Goal: Task Accomplishment & Management: Complete application form

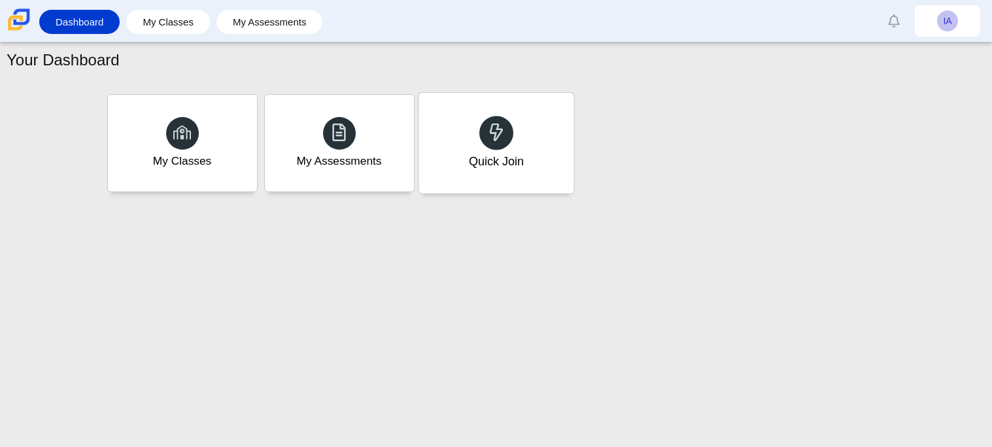
click at [498, 190] on div "Quick Join" at bounding box center [496, 143] width 155 height 101
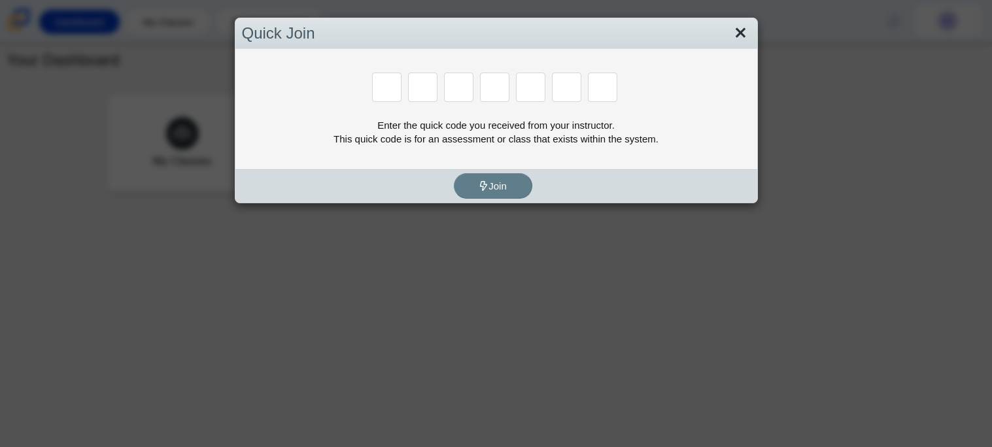
click at [750, 35] on link "Close" at bounding box center [741, 33] width 20 height 22
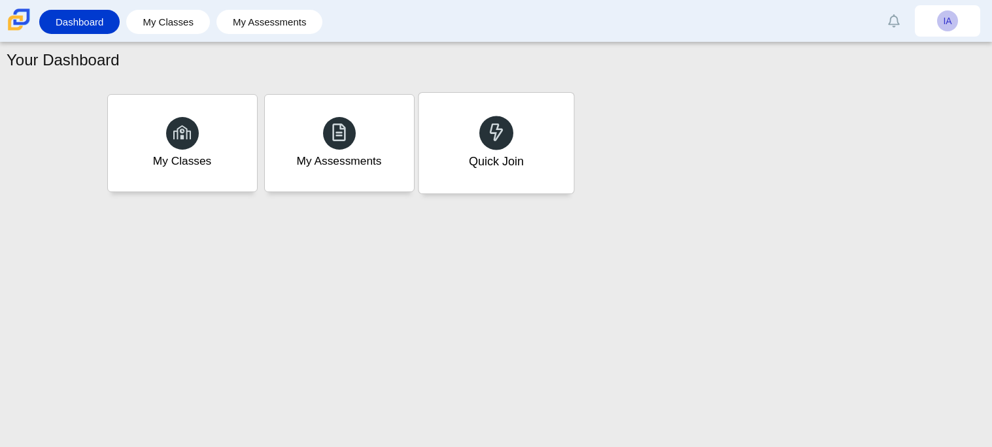
click at [429, 148] on div "Quick Join" at bounding box center [496, 143] width 155 height 101
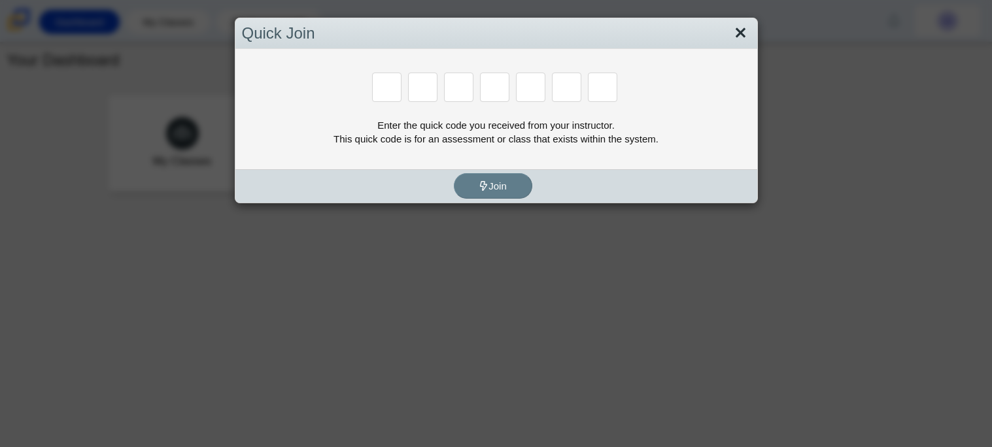
click at [737, 31] on link "Close" at bounding box center [741, 33] width 20 height 22
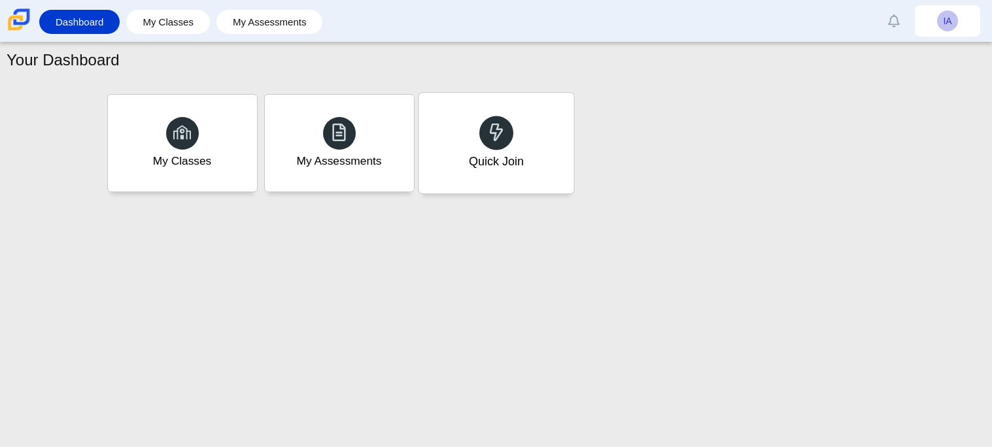
click at [510, 149] on div "Quick Join" at bounding box center [496, 143] width 155 height 101
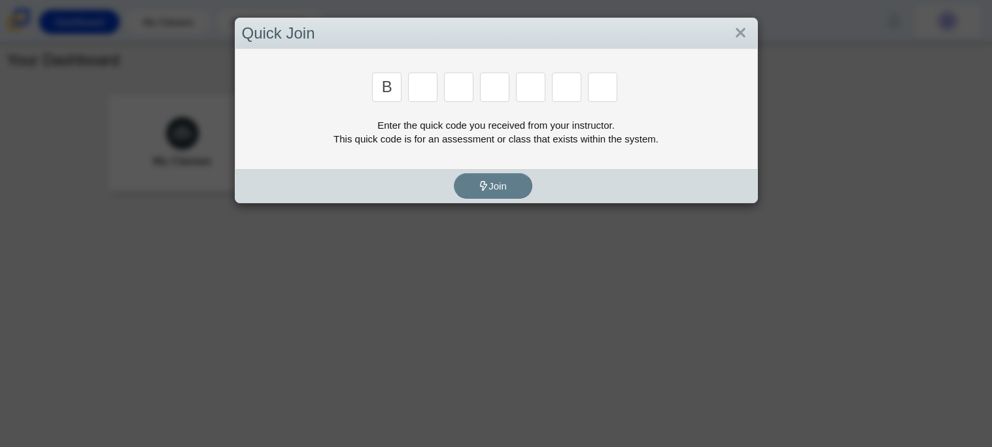
type input "b"
type input "m"
type input "3"
type input "5"
type input "3"
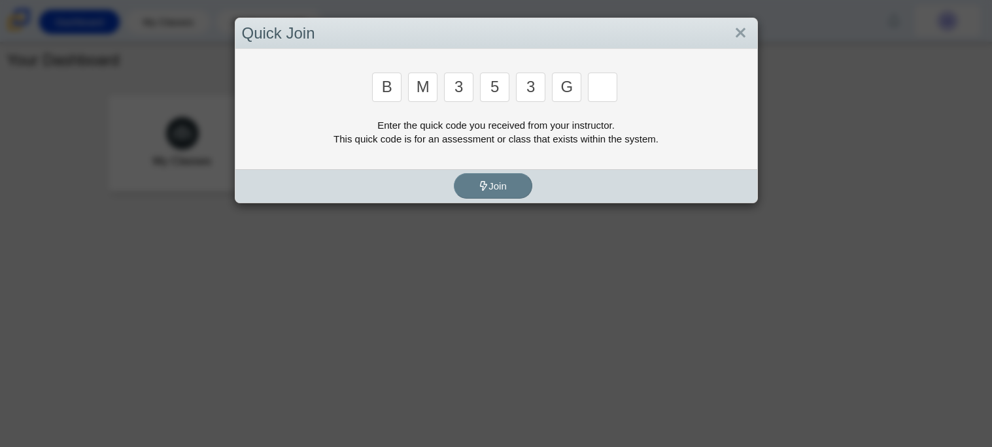
type input "g"
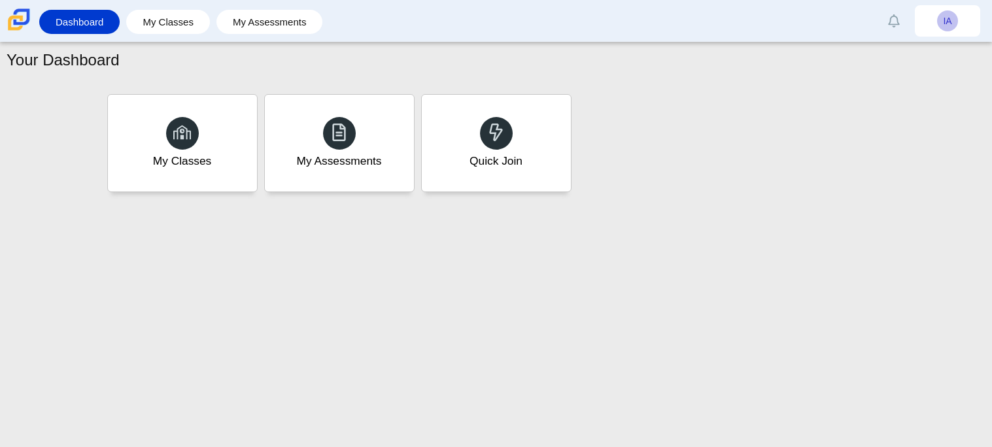
type input "b"
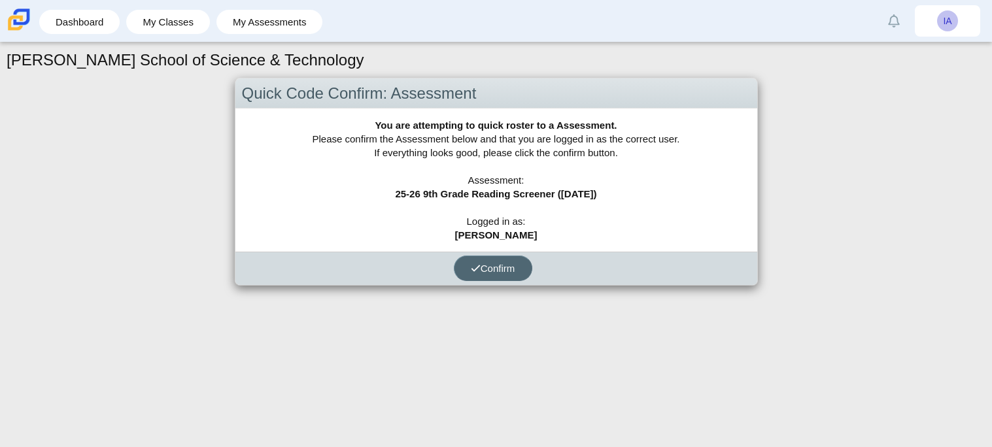
click at [490, 269] on span "Confirm" at bounding box center [493, 268] width 44 height 11
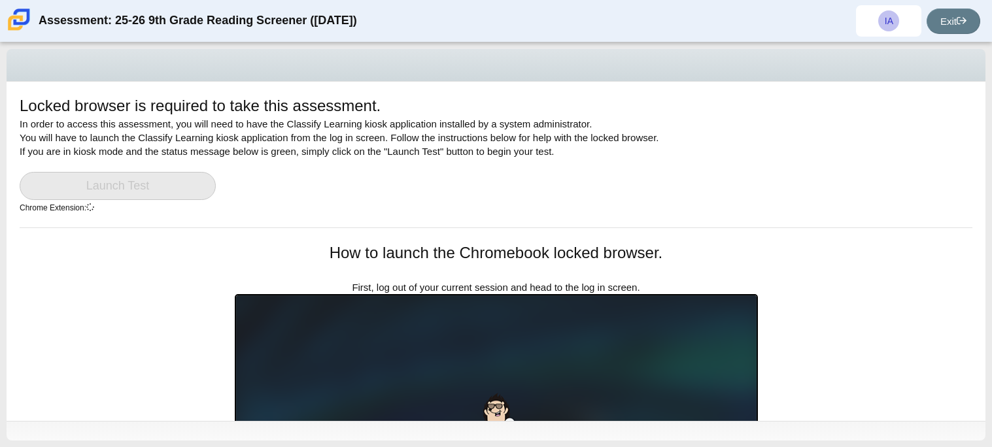
click at [69, 189] on link "Launch Test" at bounding box center [118, 186] width 196 height 28
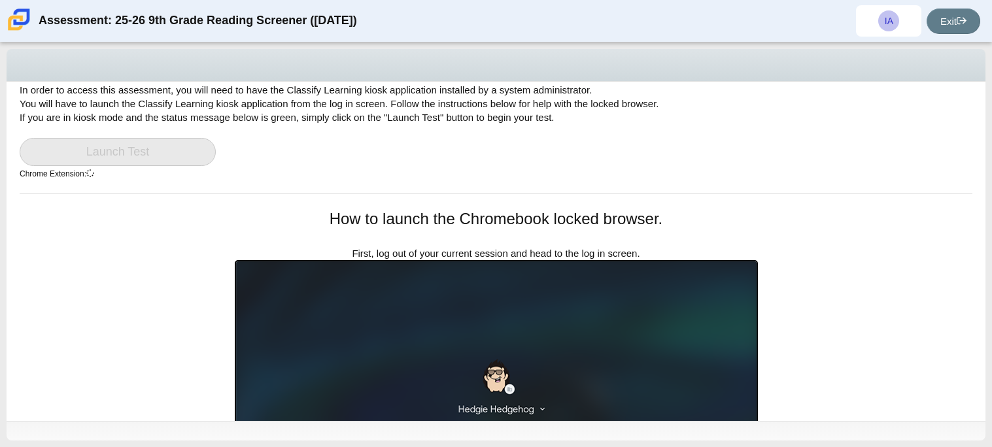
scroll to position [37, 0]
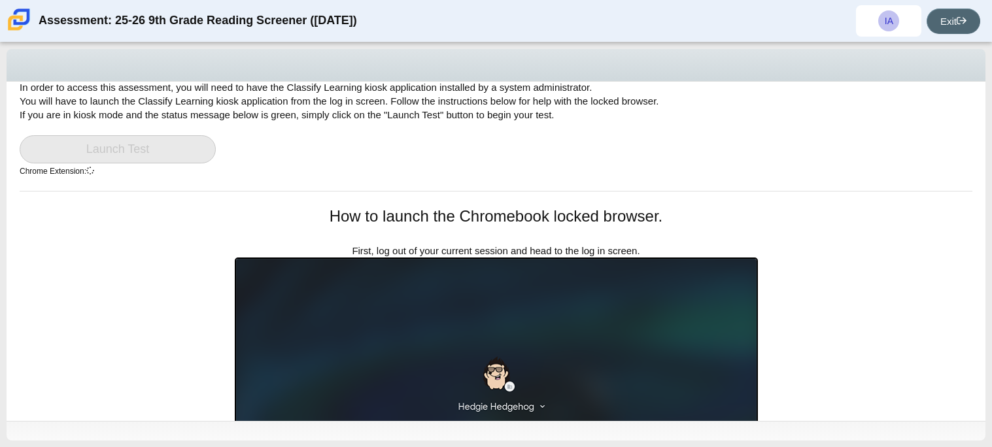
click at [932, 24] on link "Exit" at bounding box center [954, 22] width 54 height 26
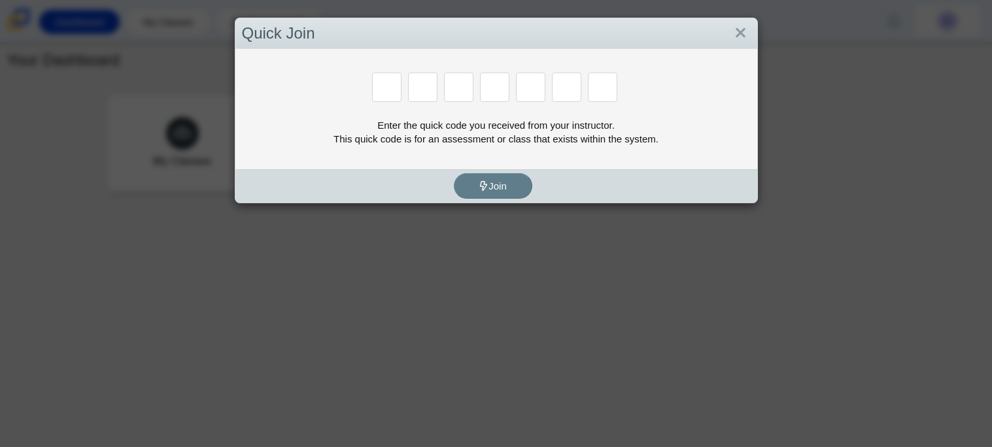
click at [494, 166] on div "Enter the quick code you received from your instructor. This quick code is for …" at bounding box center [497, 109] width 522 height 120
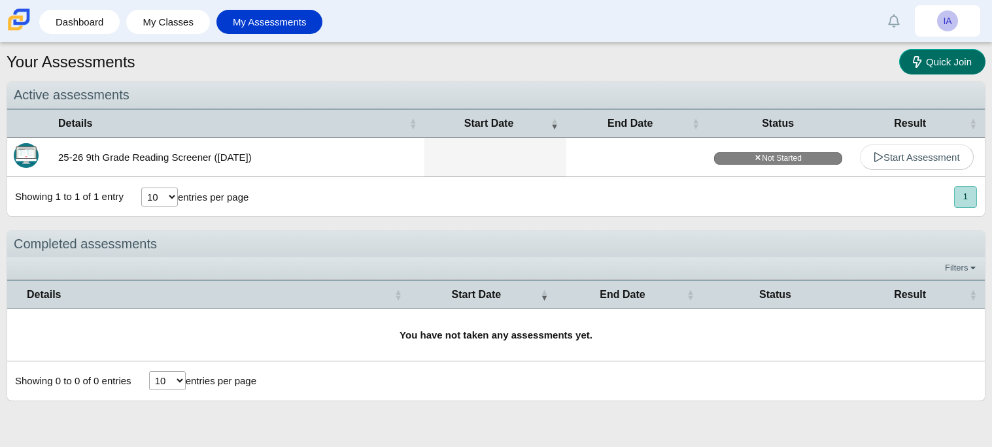
click at [958, 65] on span "Quick Join" at bounding box center [949, 61] width 46 height 11
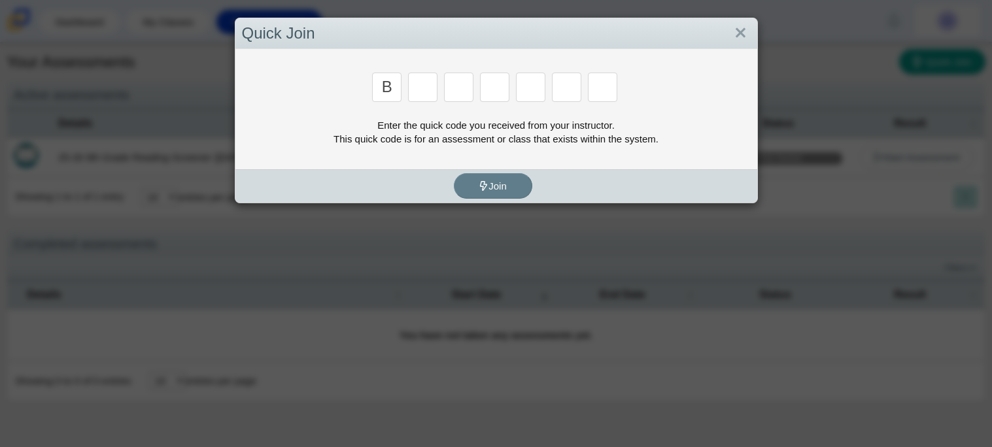
type input "b"
type input "m"
type input "3"
type input "5"
type input "3"
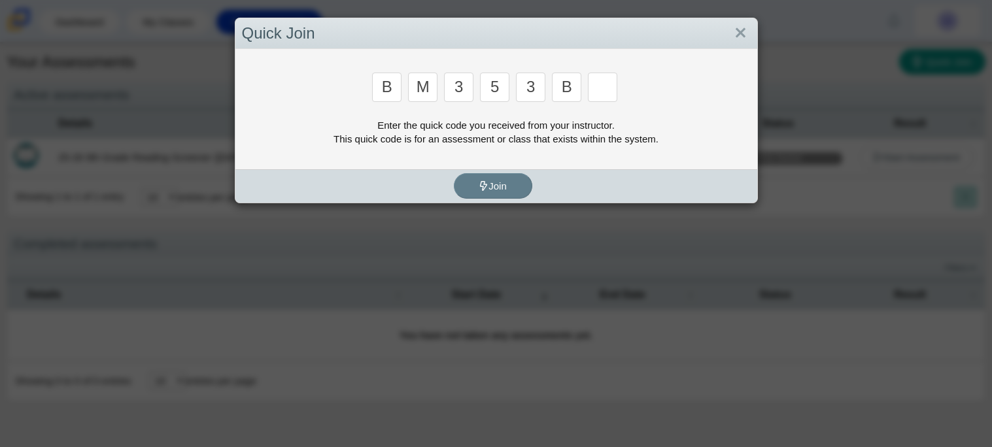
type input "b"
type input "g"
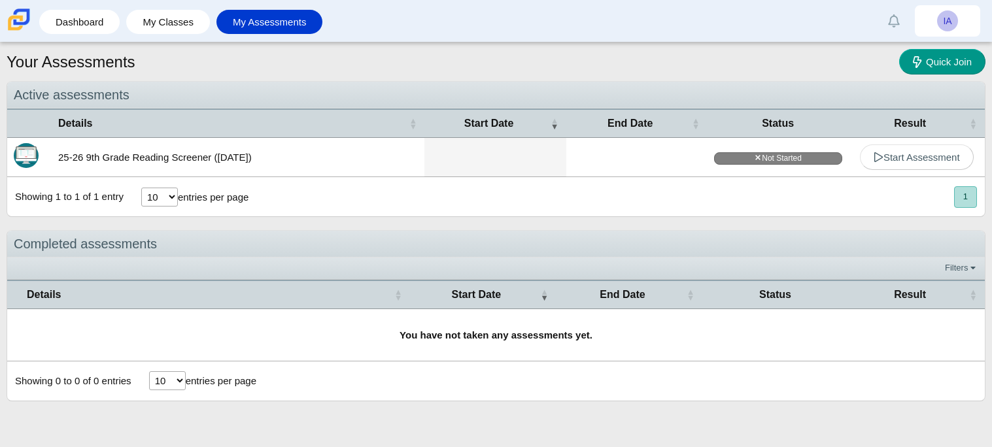
type input "b"
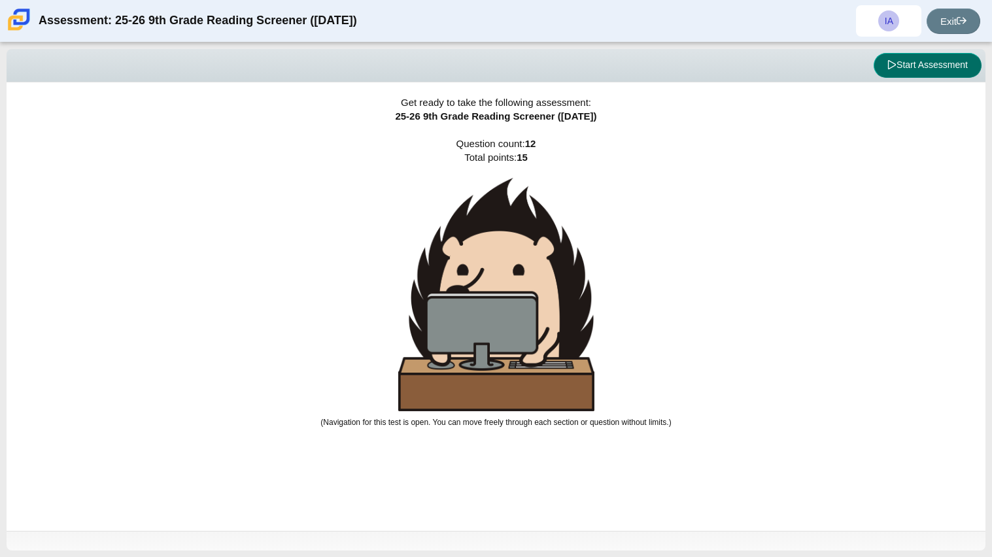
click at [953, 70] on button "Start Assessment" at bounding box center [928, 65] width 108 height 25
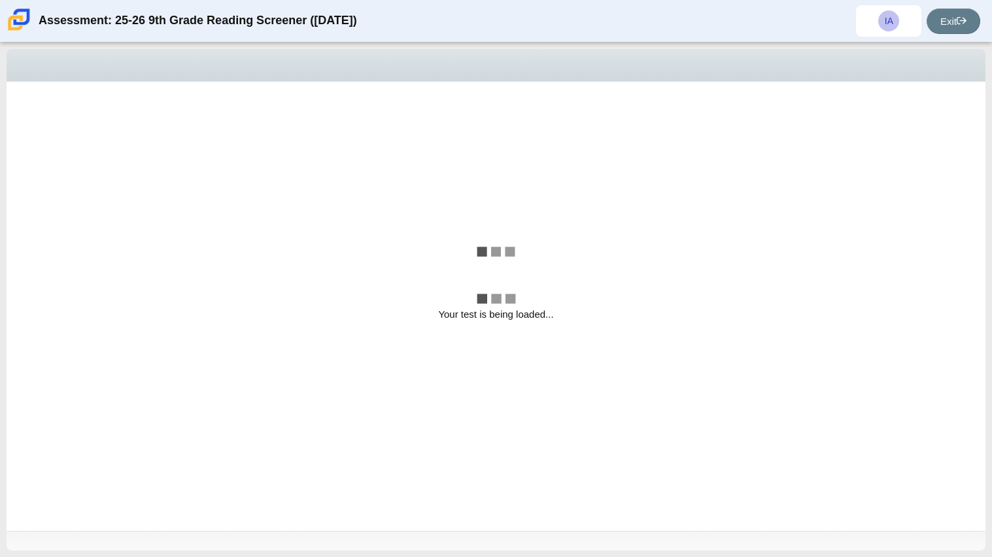
select select "ccc5b315-3c7c-471c-bf90-f22c8299c798"
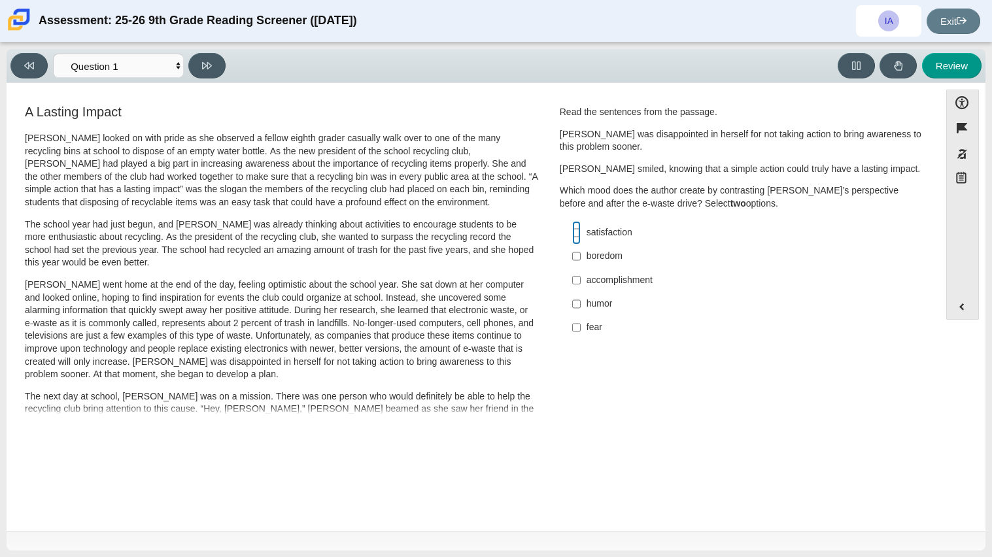
click at [574, 232] on input "satisfaction satisfaction" at bounding box center [576, 233] width 9 height 24
checkbox input "true"
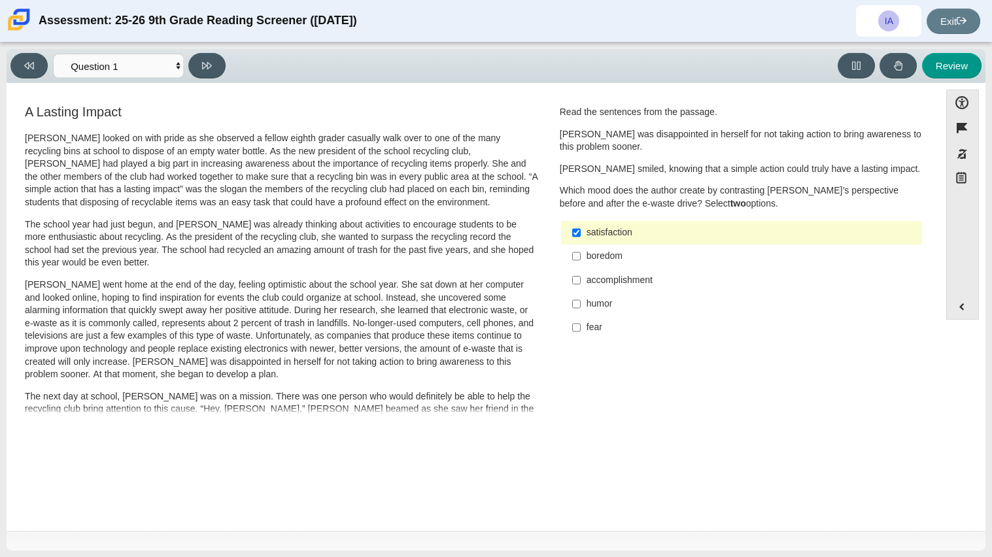
click at [635, 285] on div "accomplishment" at bounding box center [752, 280] width 330 height 13
click at [581, 285] on input "accomplishment accomplishment" at bounding box center [576, 280] width 9 height 24
checkbox input "true"
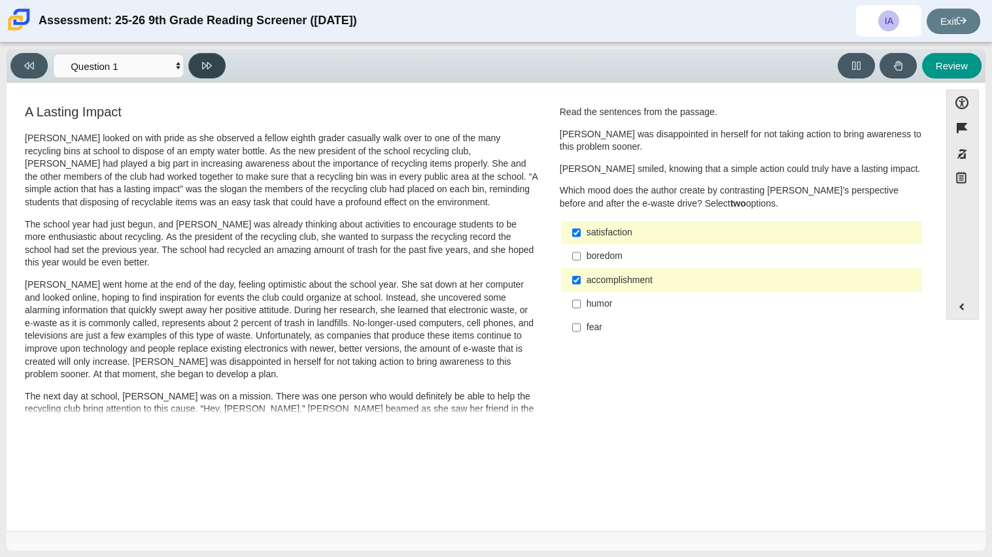
click at [202, 71] on button at bounding box center [206, 66] width 37 height 26
select select "0ff64528-ffd7-428d-b192-babfaadd44e8"
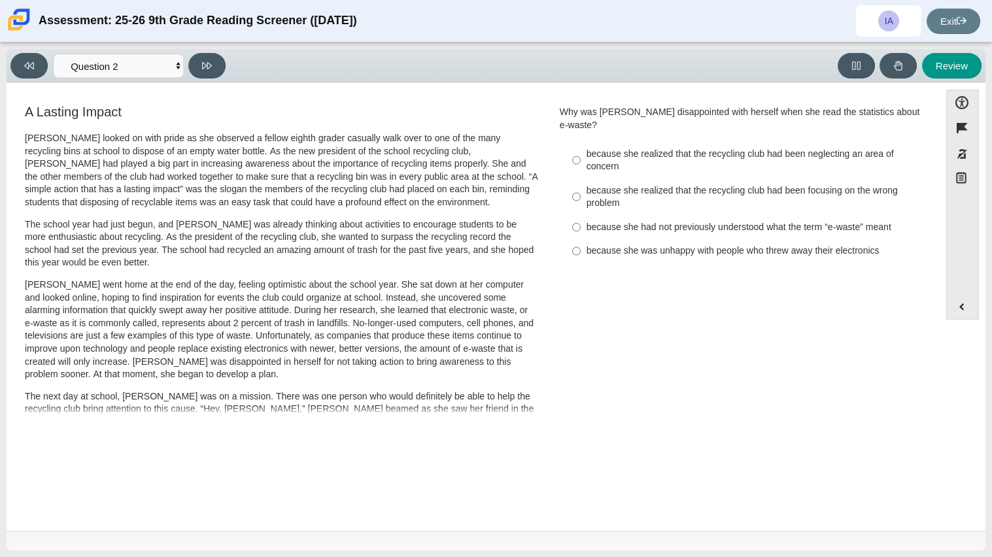
click at [745, 184] on div "because she realized that the recycling club had been focusing on the wrong pro…" at bounding box center [752, 197] width 330 height 26
click at [581, 179] on input "because she realized that the recycling club had been focusing on the wrong pro…" at bounding box center [576, 197] width 9 height 37
radio input "true"
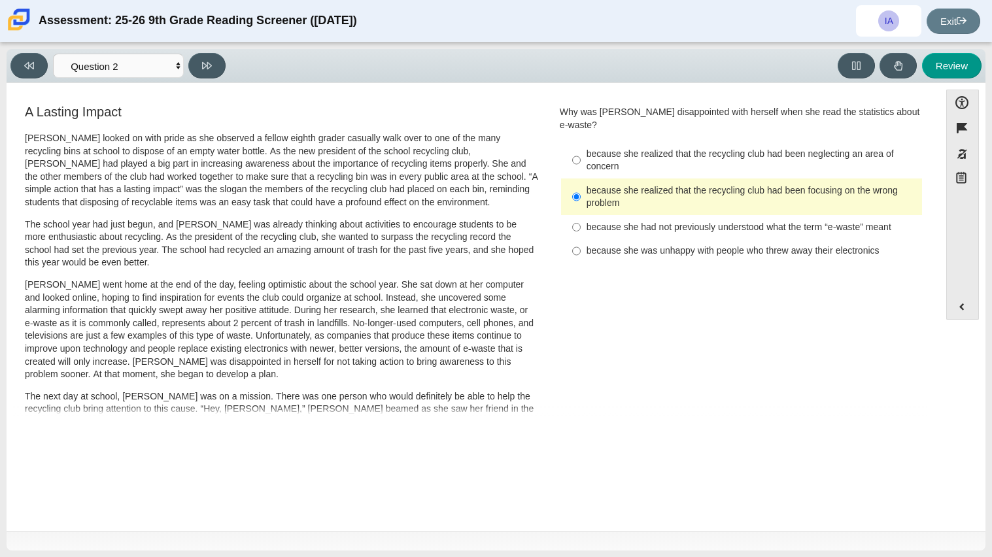
click at [699, 150] on div "because she realized that the recycling club had been neglecting an area of con…" at bounding box center [752, 161] width 330 height 26
click at [581, 150] on input "because she realized that the recycling club had been neglecting an area of con…" at bounding box center [576, 160] width 9 height 37
radio input "true"
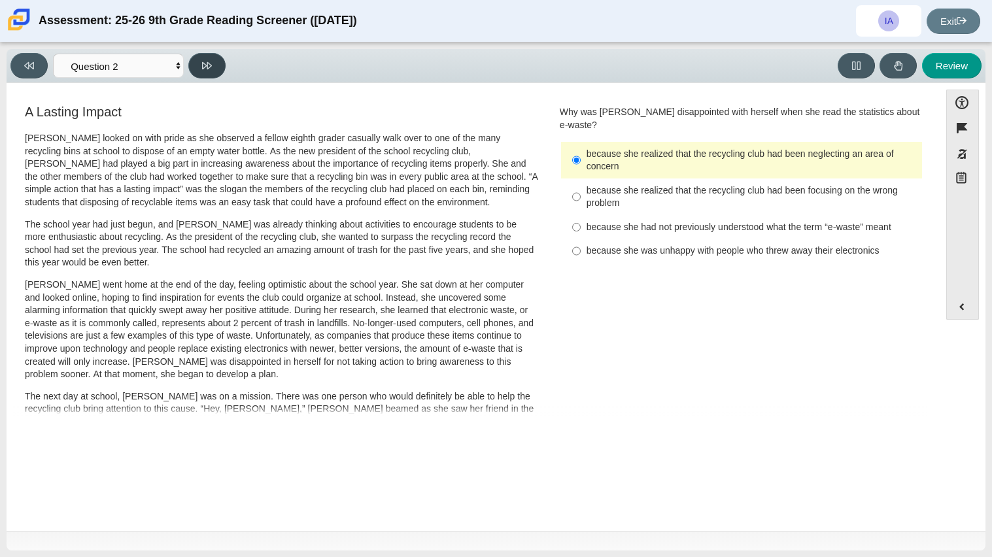
click at [209, 63] on icon at bounding box center [207, 65] width 10 height 7
select select "7ce3d843-6974-4858-901c-1ff39630e843"
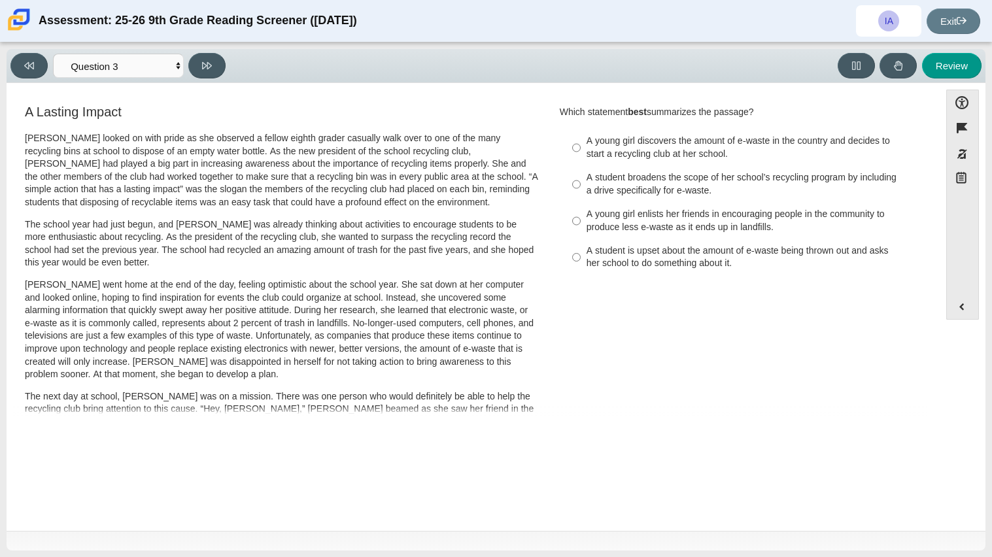
click at [823, 188] on div "A student broadens the scope of her school’s recycling program by including a d…" at bounding box center [752, 184] width 330 height 26
click at [581, 188] on input "A student broadens the scope of her school’s recycling program by including a d…" at bounding box center [576, 184] width 9 height 37
radio input "true"
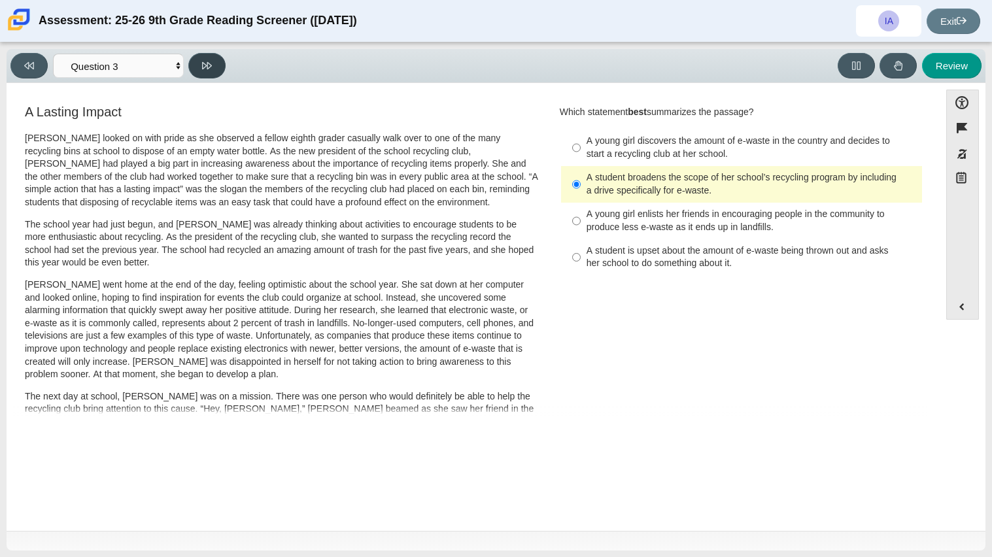
click at [200, 71] on button at bounding box center [206, 66] width 37 height 26
select select "ca9ea0f1-49c5-4bd1-83b0-472c18652b42"
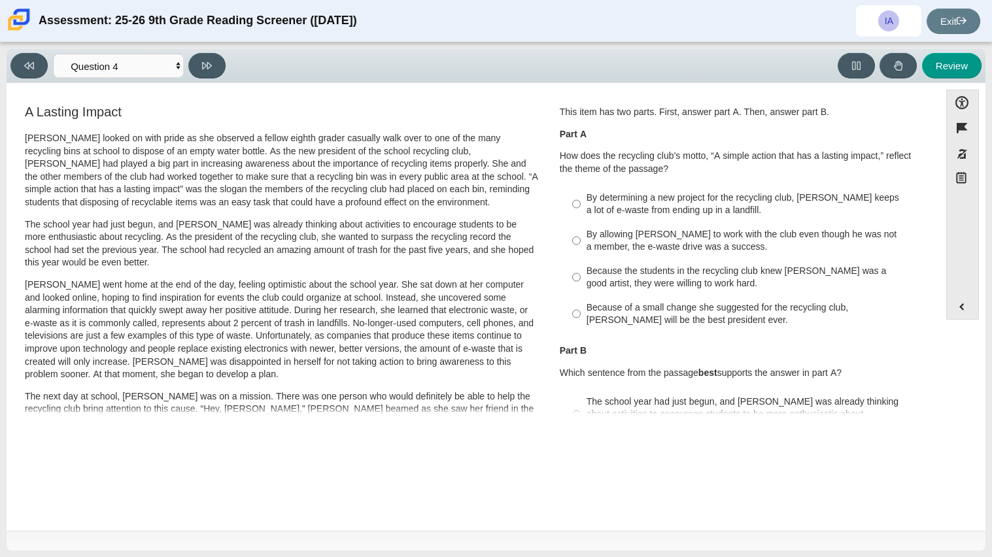
click at [783, 199] on div "By determining a new project for the recycling club, Scarlett keeps a lot of e-…" at bounding box center [752, 205] width 330 height 26
click at [581, 199] on input "By determining a new project for the recycling club, Scarlett keeps a lot of e-…" at bounding box center [576, 204] width 9 height 37
radio input "true"
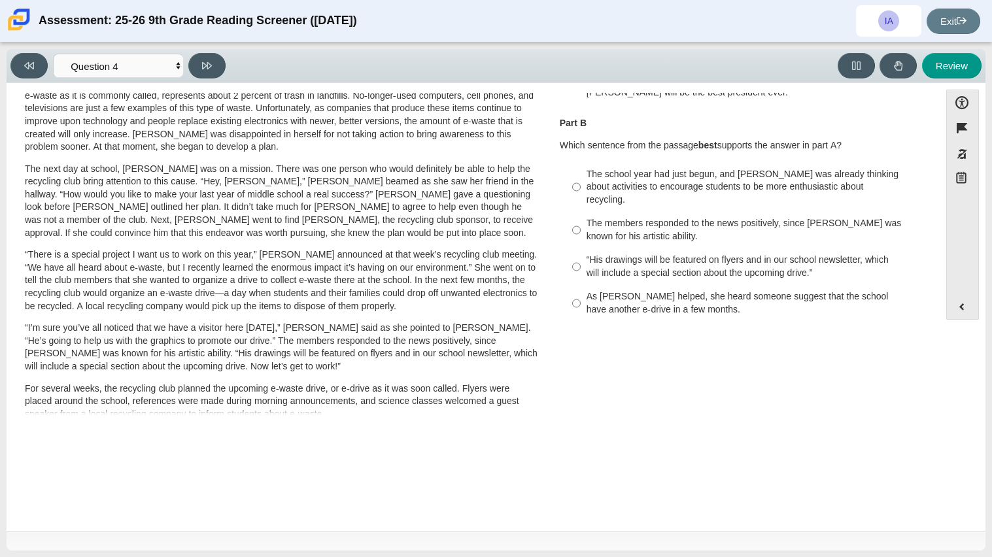
scroll to position [230, 0]
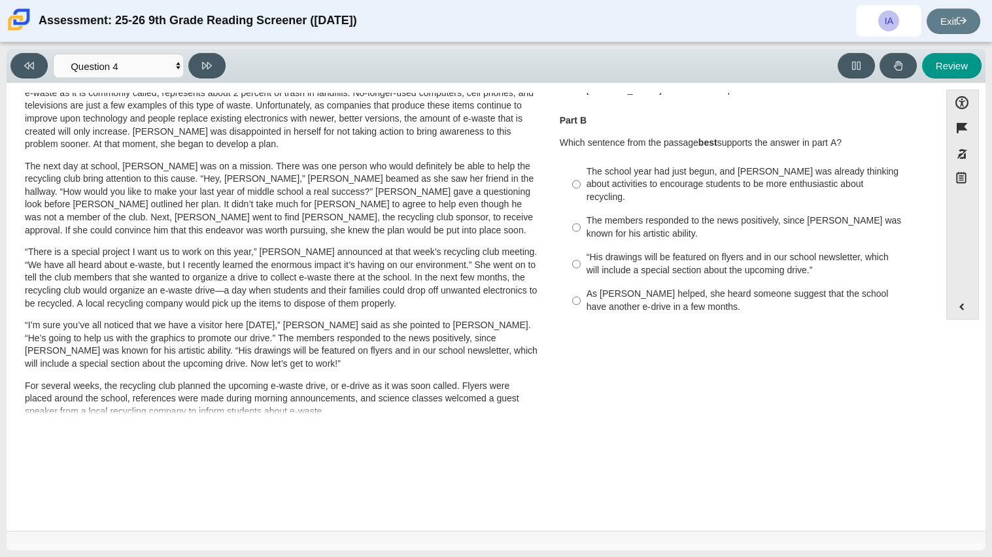
click at [799, 182] on div "The school year had just begun, and Scarlett was already thinking about activit…" at bounding box center [752, 185] width 330 height 39
click at [581, 182] on input "The school year had just begun, and Scarlett was already thinking about activit…" at bounding box center [576, 185] width 9 height 50
radio input "true"
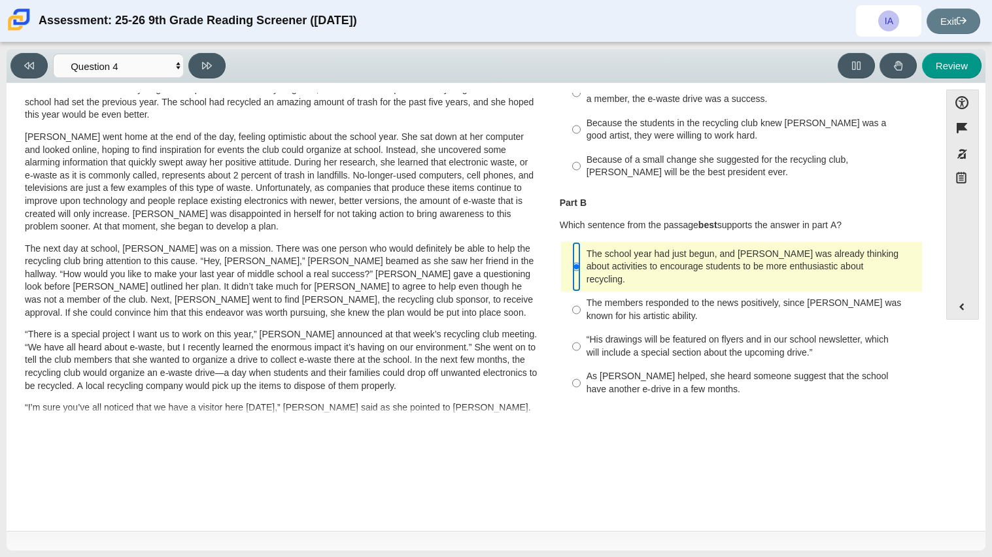
scroll to position [149, 0]
click at [216, 63] on button at bounding box center [206, 66] width 37 height 26
select select "e41f1a79-e29f-4095-8030-a53364015bed"
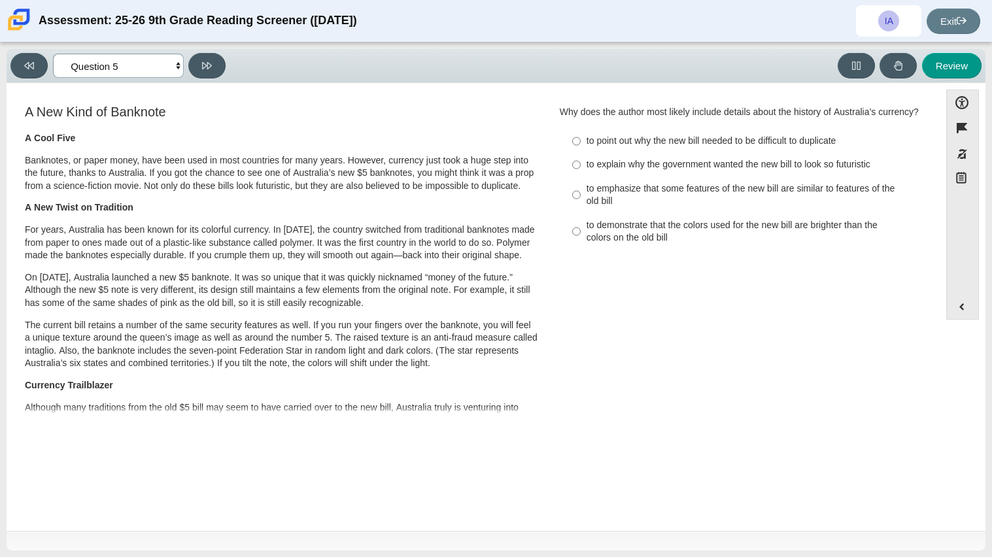
click at [171, 67] on select "Questions Question 1 Question 2 Question 3 Question 4 Question 5 Question 6 Que…" at bounding box center [118, 66] width 131 height 24
click at [355, 129] on div "A New Kind of Banknote A Cool Five Banknotes, or paper money, have been used in…" at bounding box center [282, 476] width 514 height 742
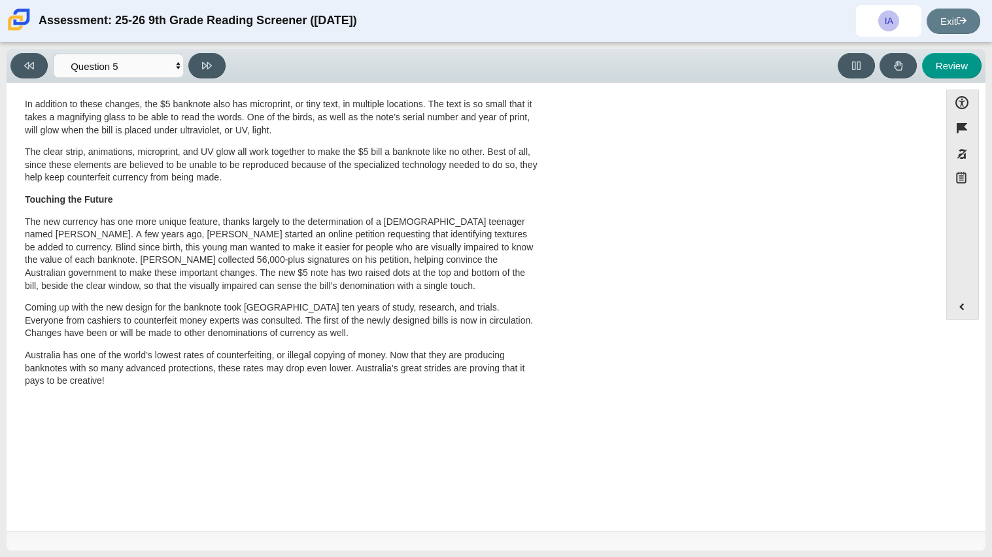
scroll to position [0, 0]
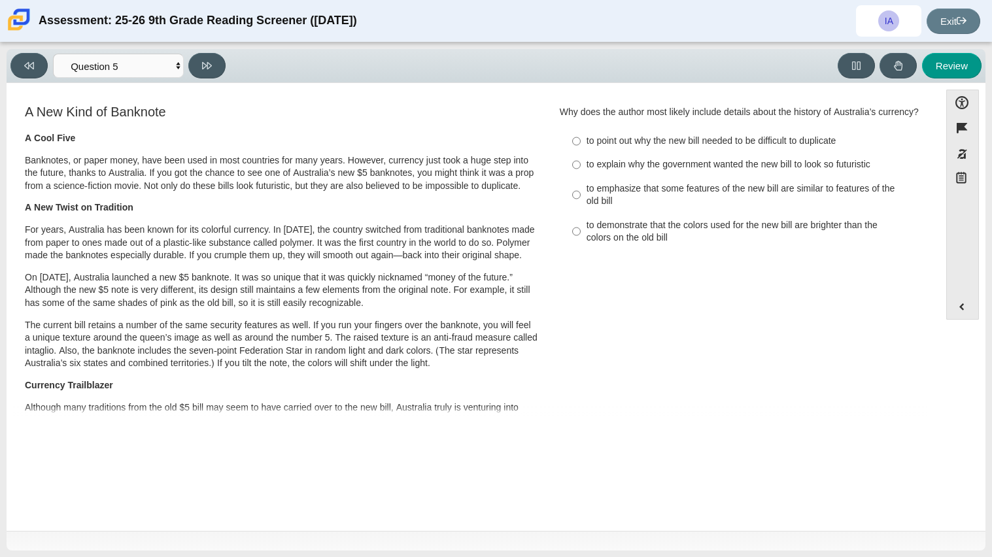
click at [752, 198] on div "to emphasize that some features of the new bill are similar to features of the …" at bounding box center [752, 196] width 330 height 26
click at [581, 198] on input "to emphasize that some features of the new bill are similar to features of the …" at bounding box center [576, 195] width 9 height 37
radio input "true"
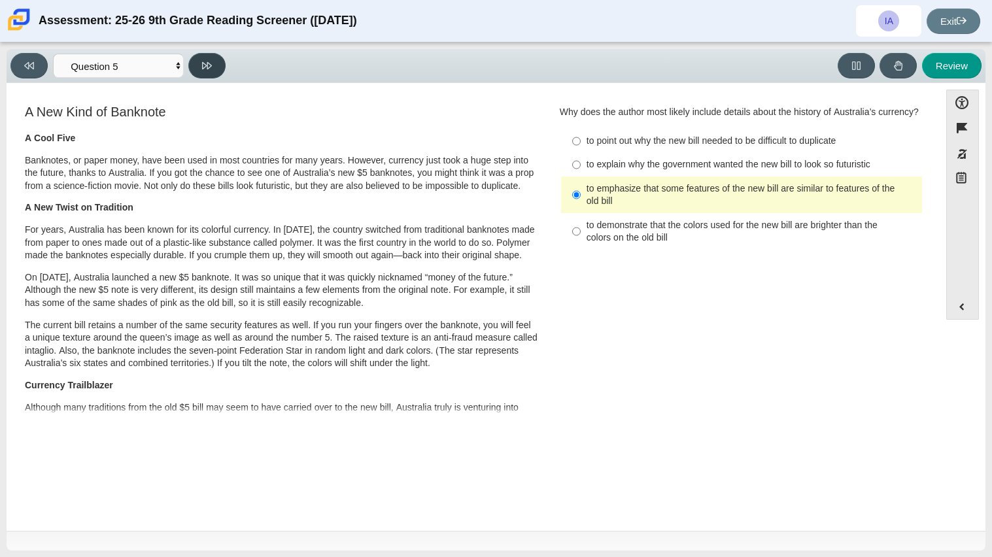
click at [220, 69] on button at bounding box center [206, 66] width 37 height 26
select select "69146e31-7b3d-4a3e-9ce6-f30c24342ae0"
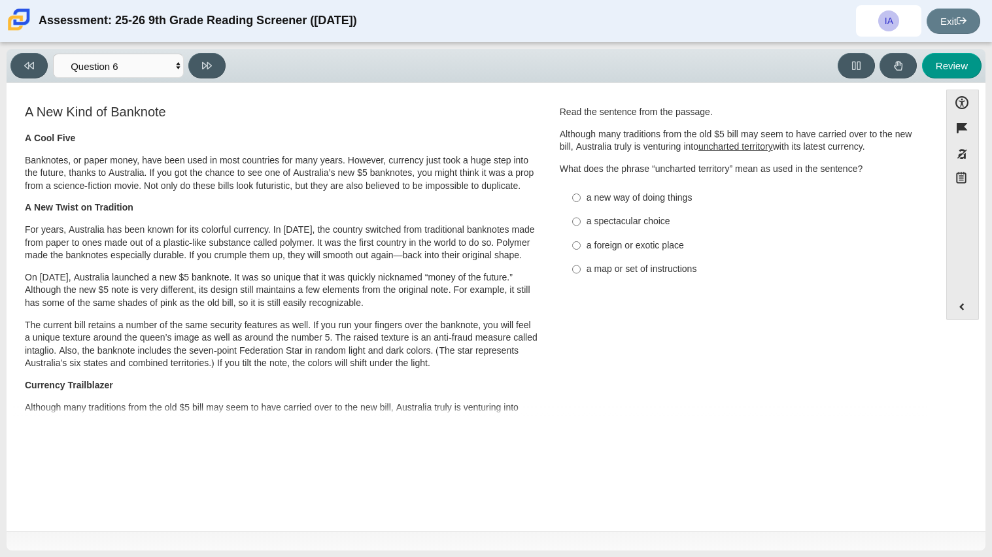
click at [665, 201] on div "a new way of doing things" at bounding box center [752, 198] width 330 height 13
click at [581, 201] on input "a new way of doing things a new way of doing things" at bounding box center [576, 198] width 9 height 24
radio input "true"
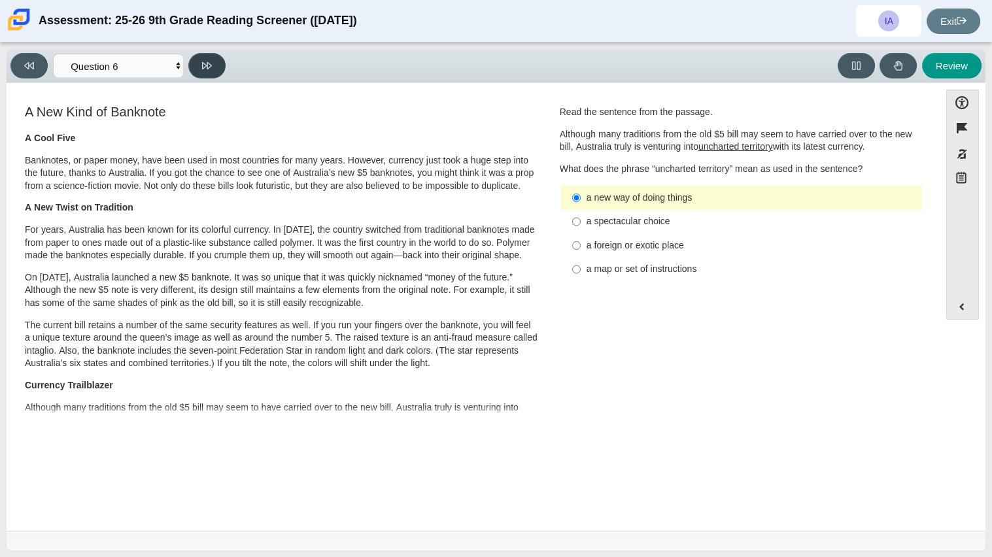
click at [203, 63] on icon at bounding box center [207, 66] width 10 height 10
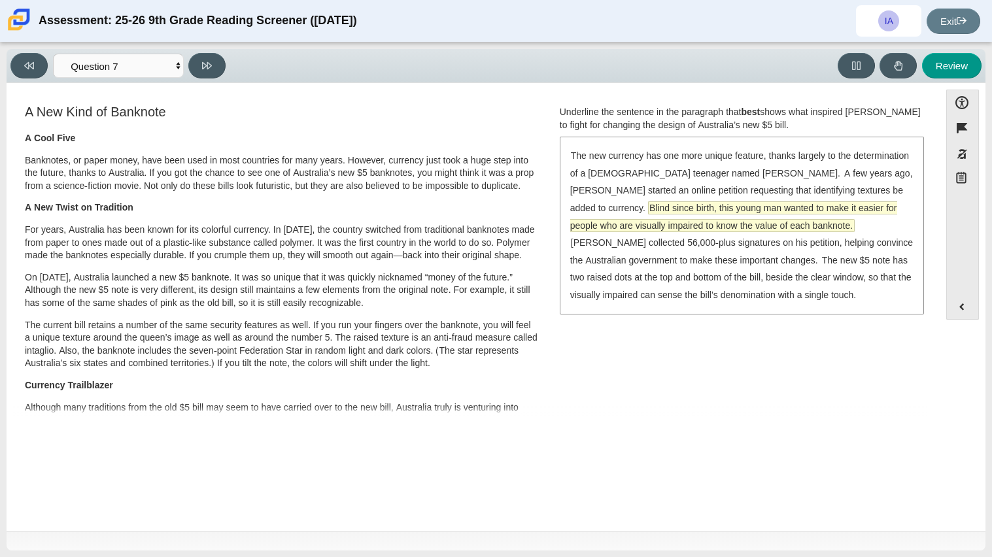
click at [881, 203] on span "Blind since birth, this young man wanted to make it easier for people who are v…" at bounding box center [733, 216] width 327 height 29
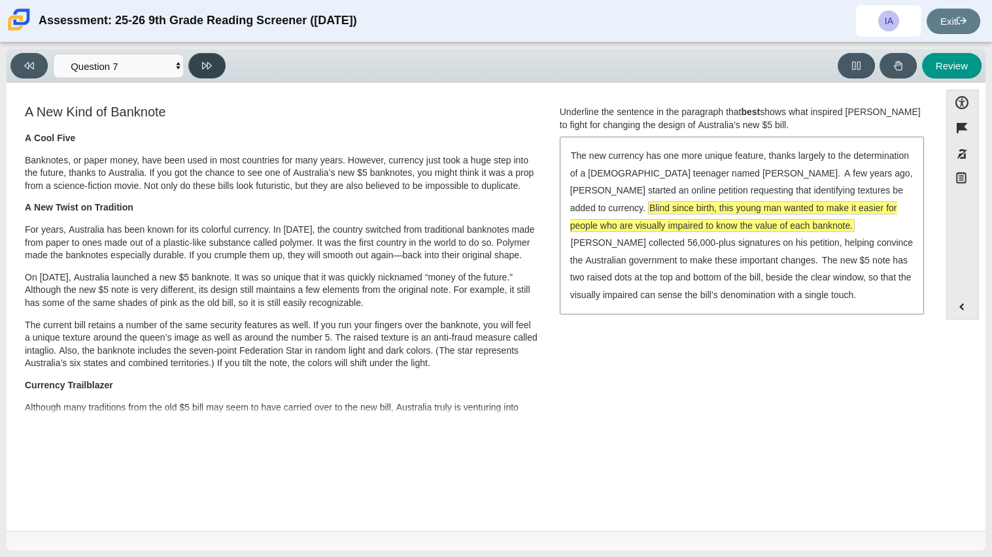
click at [207, 65] on icon at bounding box center [207, 65] width 10 height 7
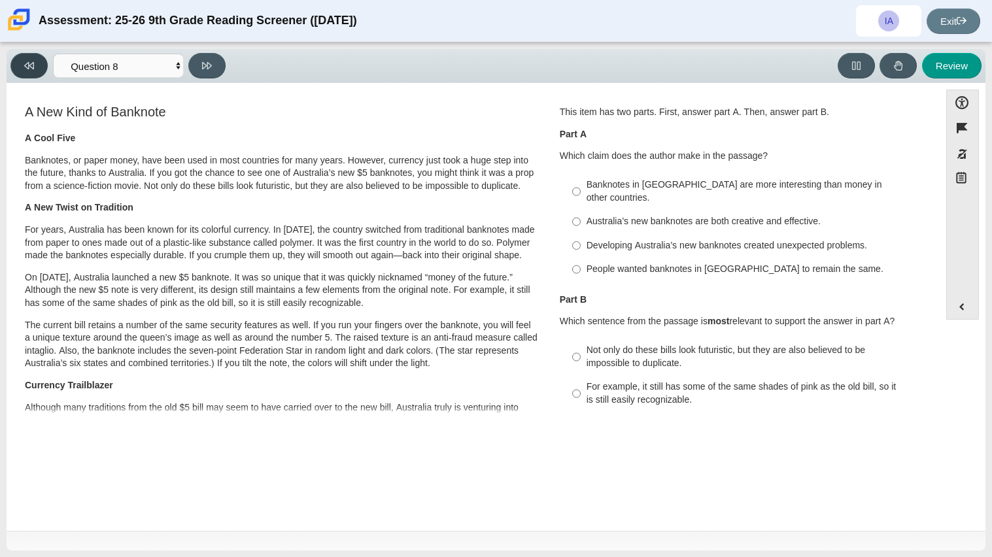
click at [19, 77] on button at bounding box center [28, 66] width 37 height 26
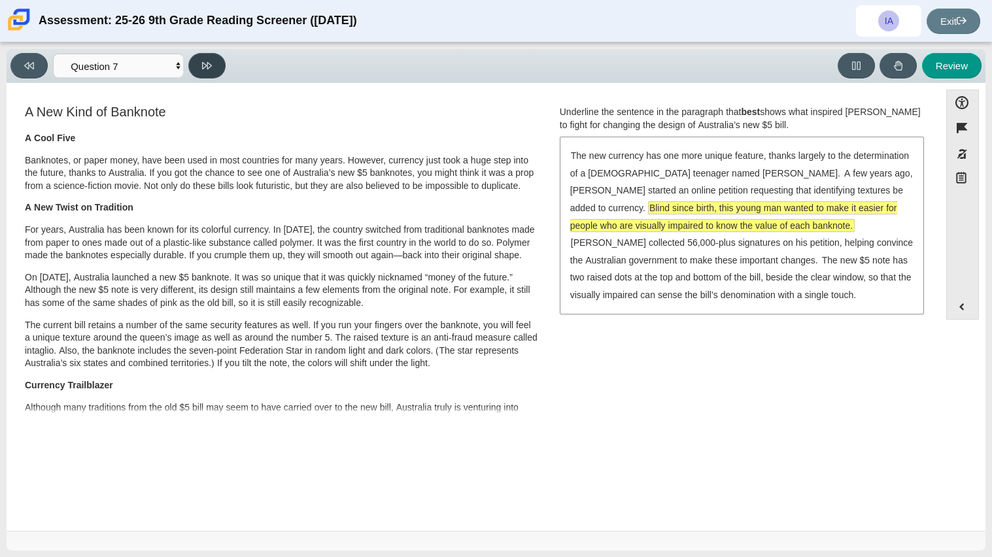
click at [202, 63] on icon at bounding box center [207, 66] width 10 height 10
select select "ea8338c2-a6a3-418e-a305-2b963b54a290"
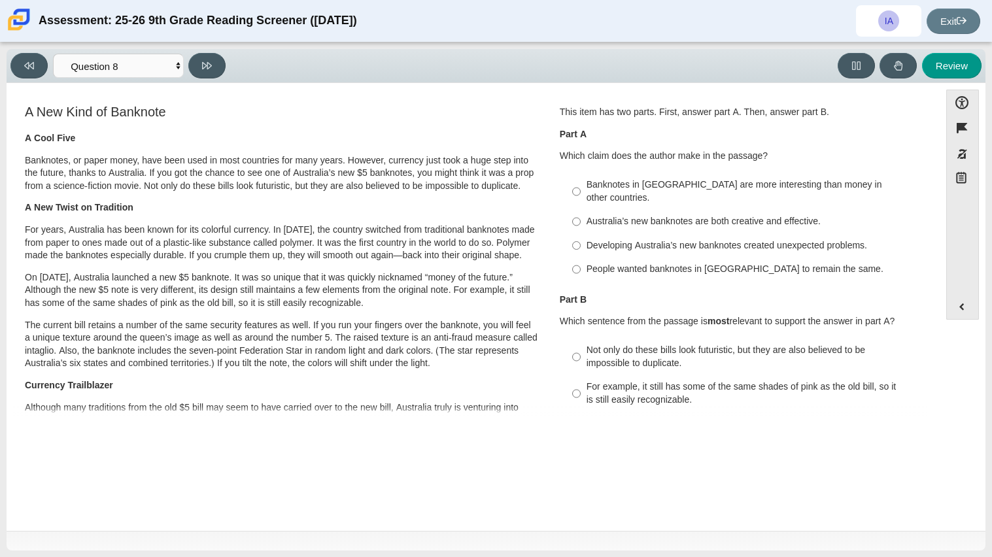
click at [788, 215] on div "Australia’s new banknotes are both creative and effective." at bounding box center [752, 221] width 330 height 13
click at [581, 212] on input "Australia’s new banknotes are both creative and effective. Australia’s new bank…" at bounding box center [576, 222] width 9 height 24
radio input "true"
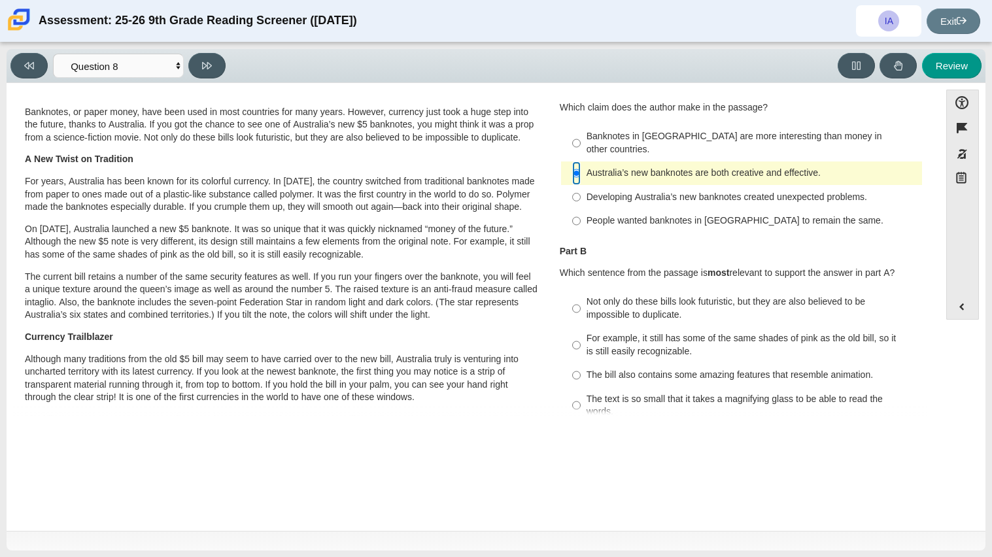
scroll to position [53, 0]
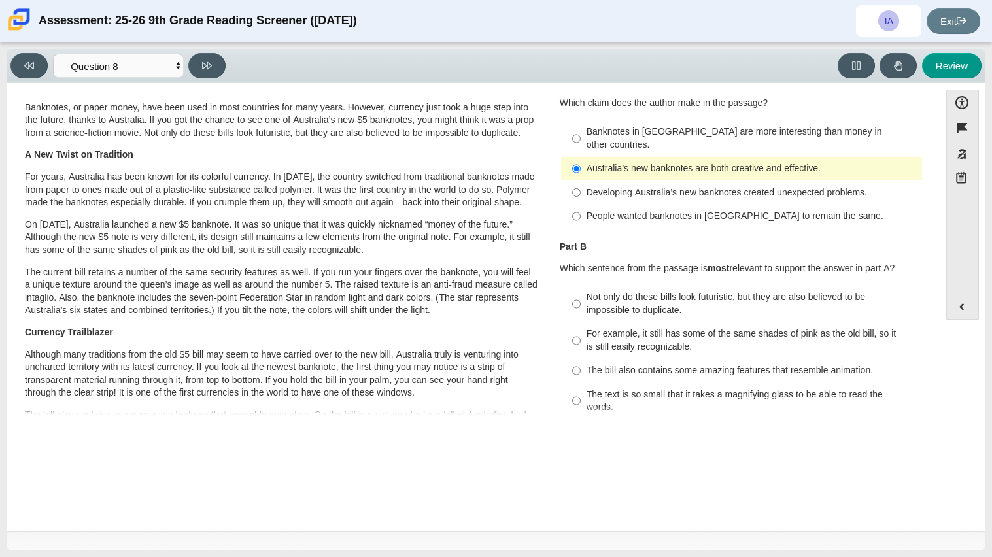
click at [807, 291] on div "Not only do these bills look futuristic, but they are also believed to be impos…" at bounding box center [752, 304] width 330 height 26
click at [581, 287] on input "Not only do these bills look futuristic, but they are also believed to be impos…" at bounding box center [576, 304] width 9 height 37
radio input "true"
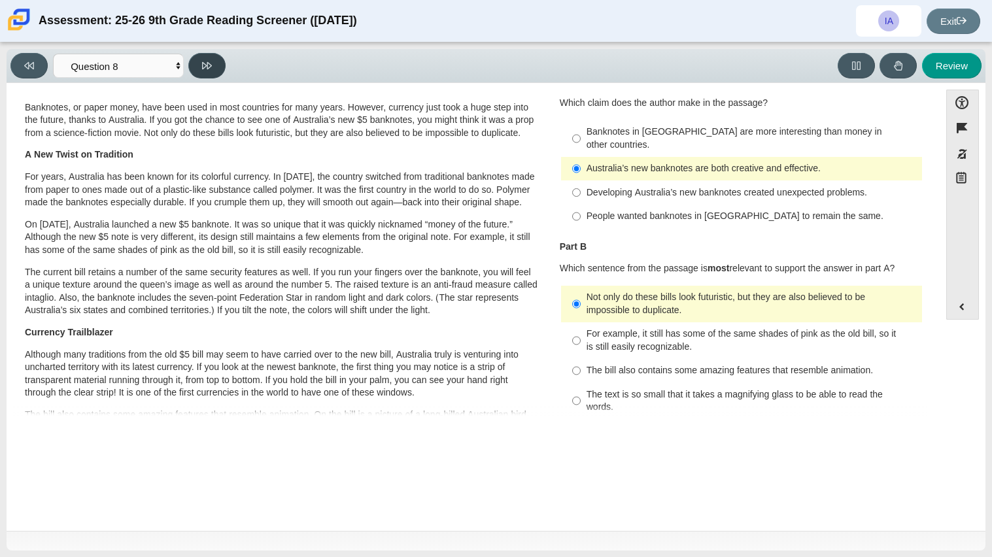
click at [207, 72] on button at bounding box center [206, 66] width 37 height 26
select select "89f058d6-b15c-4ef5-a4b3-fdaffb8868b6"
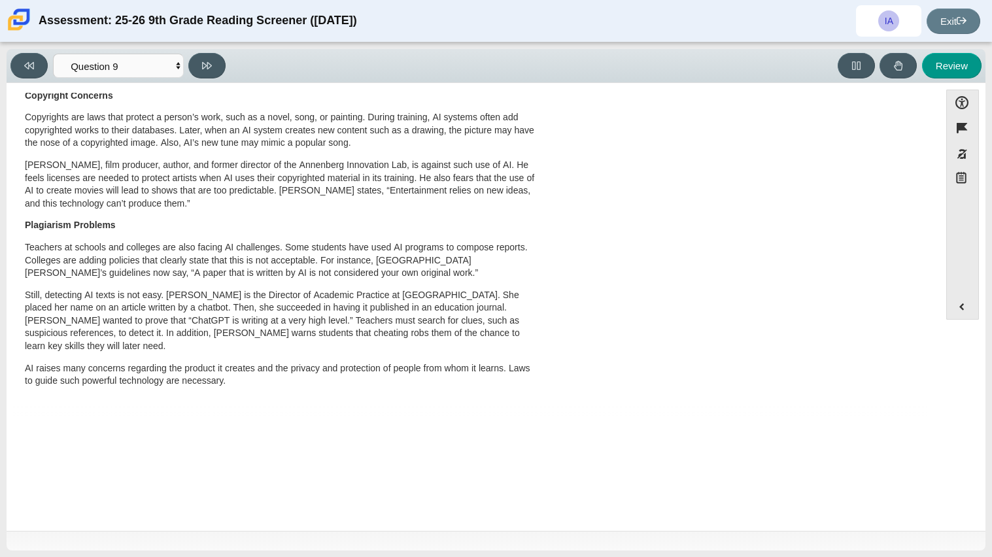
scroll to position [0, 0]
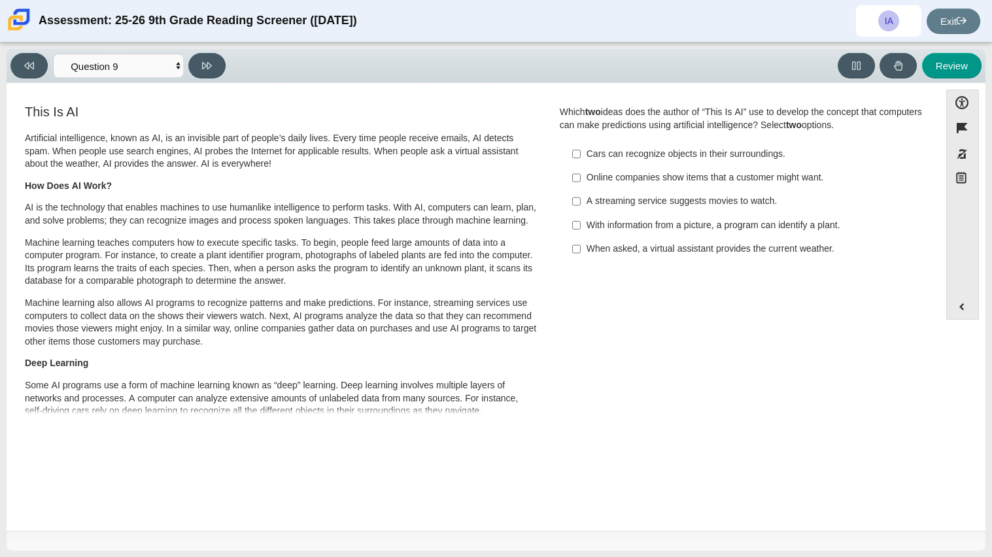
click at [667, 181] on div "Online companies show items that a customer might want." at bounding box center [752, 177] width 330 height 13
click at [581, 181] on input "Online companies show items that a customer might want. Online companies show i…" at bounding box center [576, 178] width 9 height 24
checkbox input "true"
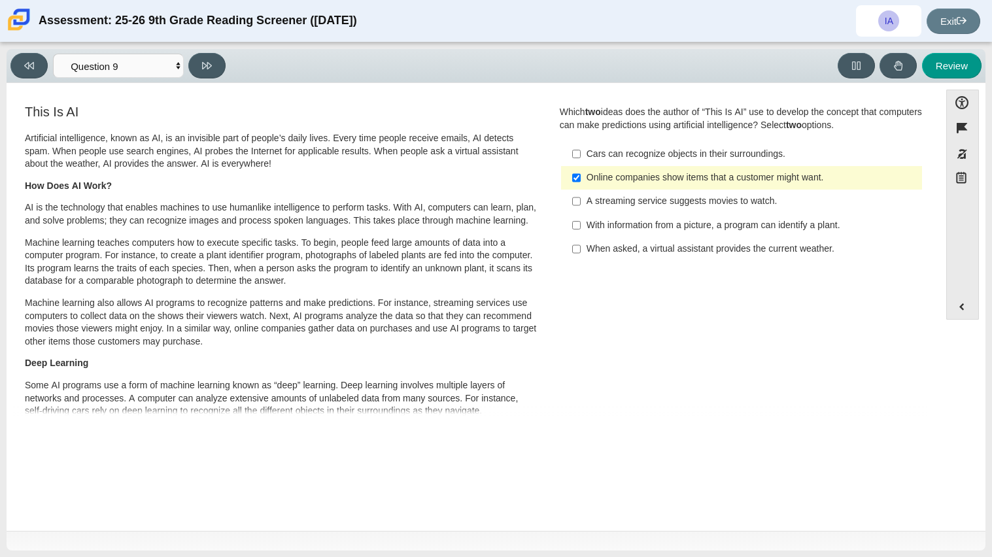
click at [778, 204] on div "A streaming service suggests movies to watch." at bounding box center [752, 201] width 330 height 13
click at [581, 204] on input "A streaming service suggests movies to watch. A streaming service suggests movi…" at bounding box center [576, 202] width 9 height 24
checkbox input "true"
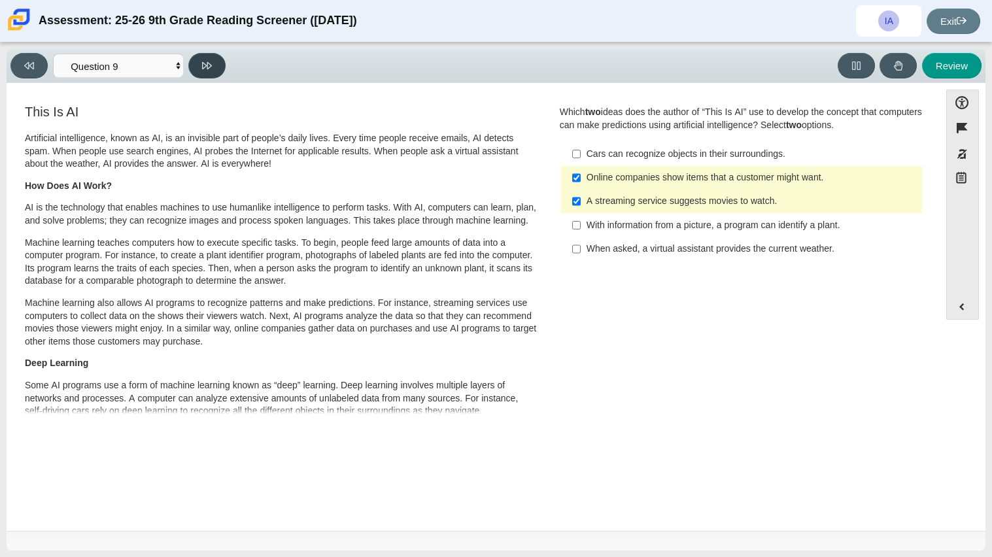
click at [204, 71] on button at bounding box center [206, 66] width 37 height 26
select select "cdf3c14e-a918-44d1-9b63-3db0fa81641e"
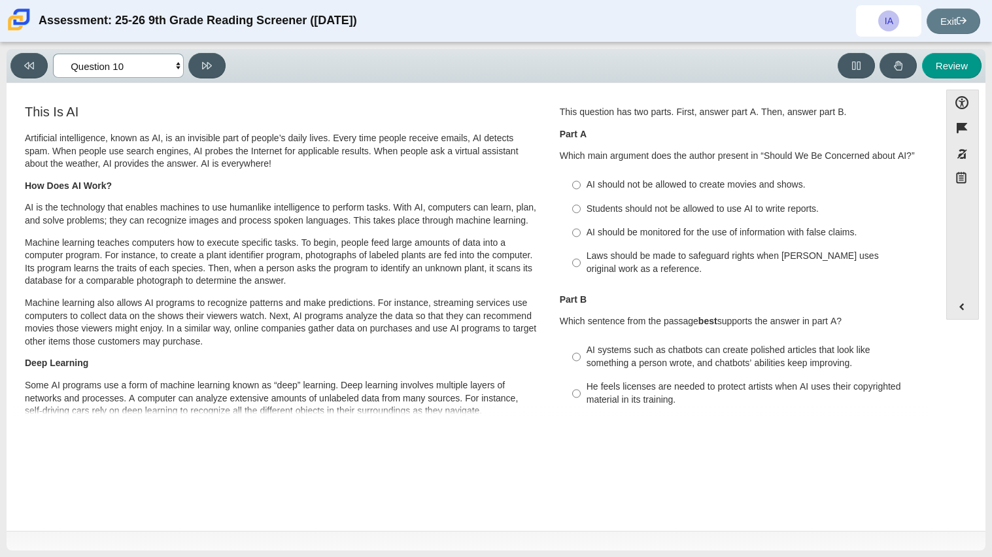
click at [129, 56] on select "Questions Question 1 Question 2 Question 3 Question 4 Question 5 Question 6 Que…" at bounding box center [118, 66] width 131 height 24
click at [137, 61] on select "Questions Question 1 Question 2 Question 3 Question 4 Question 5 Question 6 Que…" at bounding box center [118, 66] width 131 height 24
click at [755, 236] on div "AI should be monitored for the use of information with false claims." at bounding box center [752, 232] width 330 height 13
click at [581, 236] on input "AI should be monitored for the use of information with false claims. AI should …" at bounding box center [576, 233] width 9 height 24
radio input "true"
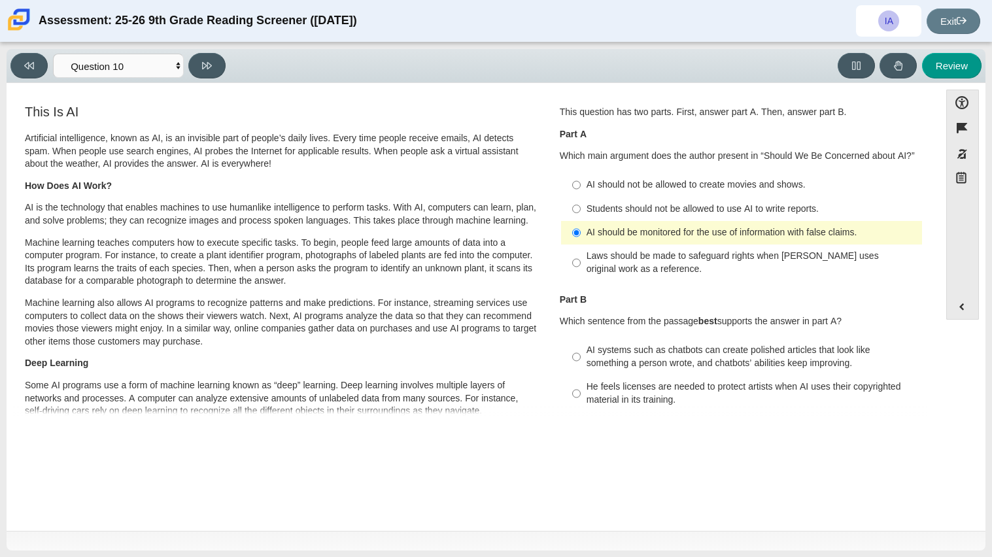
click at [753, 268] on div "Laws should be made to safeguard rights when AI uses original work as a referen…" at bounding box center [752, 263] width 330 height 26
click at [581, 268] on input "Laws should be made to safeguard rights when AI uses original work as a referen…" at bounding box center [576, 263] width 9 height 37
radio input "true"
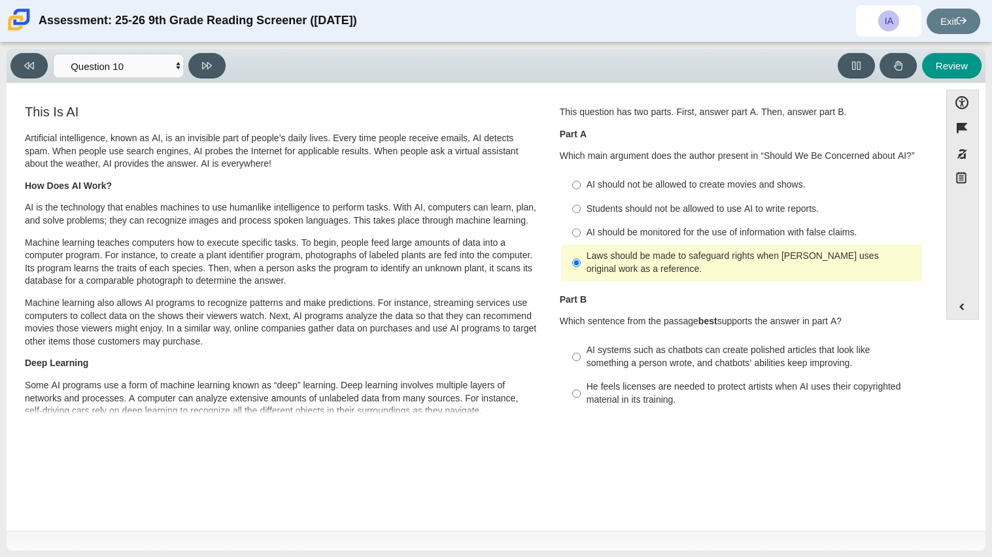
click at [813, 228] on div "AI should be monitored for the use of information with false claims." at bounding box center [752, 232] width 330 height 13
click at [581, 228] on input "AI should be monitored for the use of information with false claims. AI should …" at bounding box center [576, 233] width 9 height 24
radio input "true"
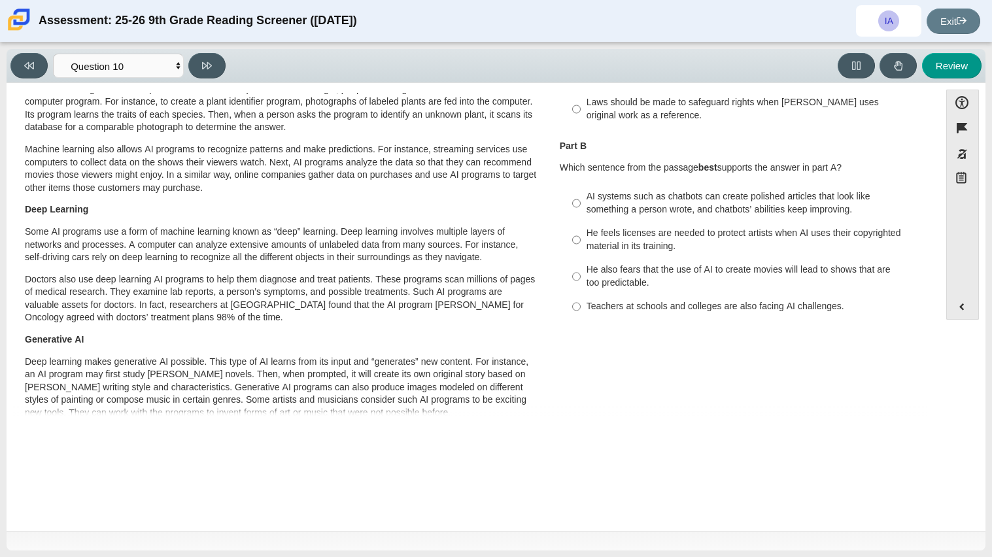
scroll to position [61, 0]
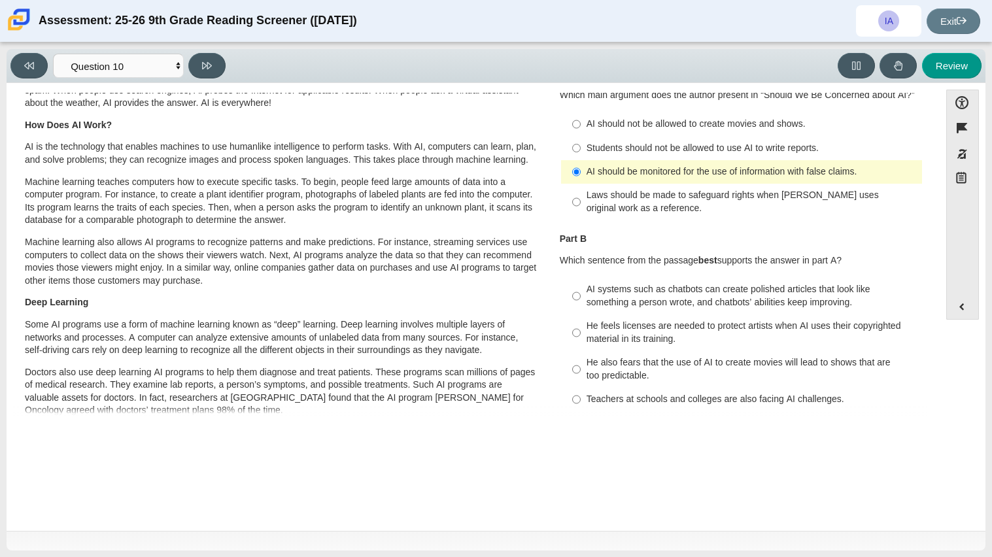
click at [820, 302] on div "AI systems such as chatbots can create polished articles that look like somethi…" at bounding box center [752, 296] width 330 height 26
click at [581, 302] on input "AI systems such as chatbots can create polished articles that look like somethi…" at bounding box center [576, 296] width 9 height 37
radio input "true"
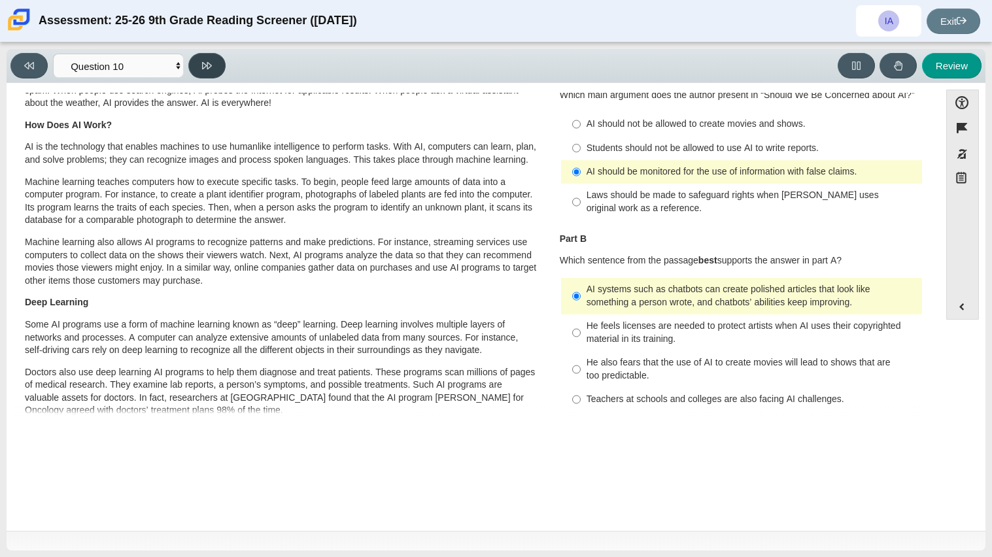
click at [215, 67] on button at bounding box center [206, 66] width 37 height 26
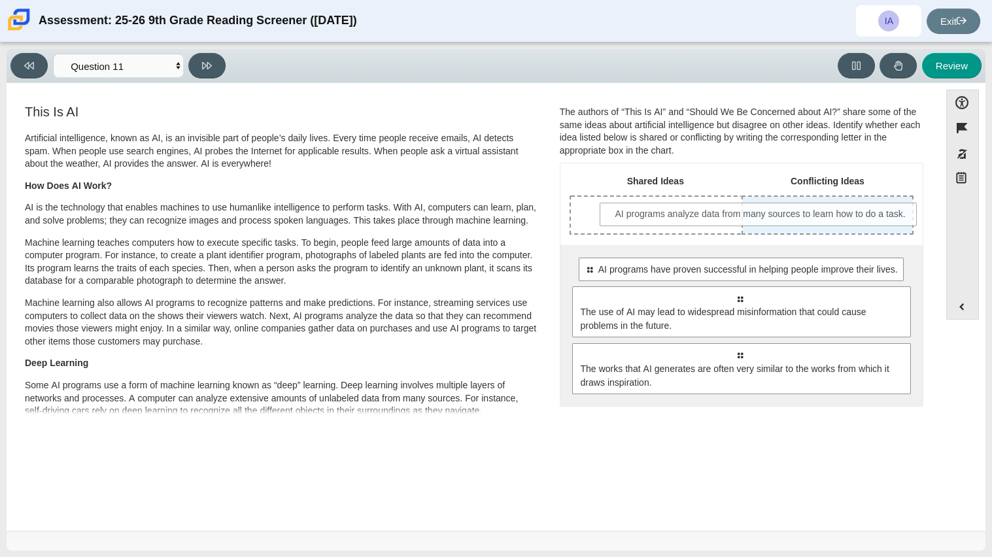
drag, startPoint x: 843, startPoint y: 304, endPoint x: 866, endPoint y: 220, distance: 87.3
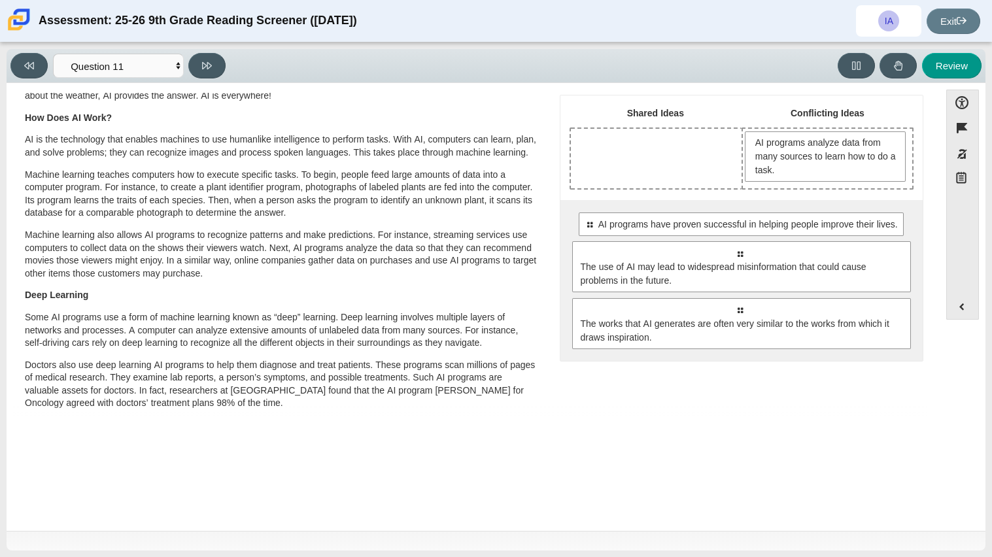
scroll to position [54, 0]
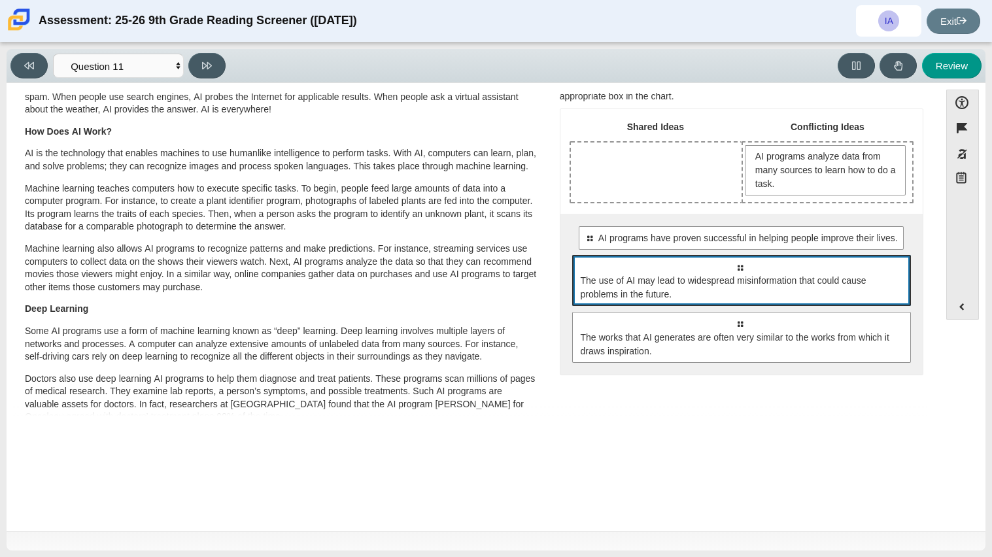
click at [773, 276] on span "The use of AI may lead to widespread misinformation that could cause problems i…" at bounding box center [743, 287] width 324 height 27
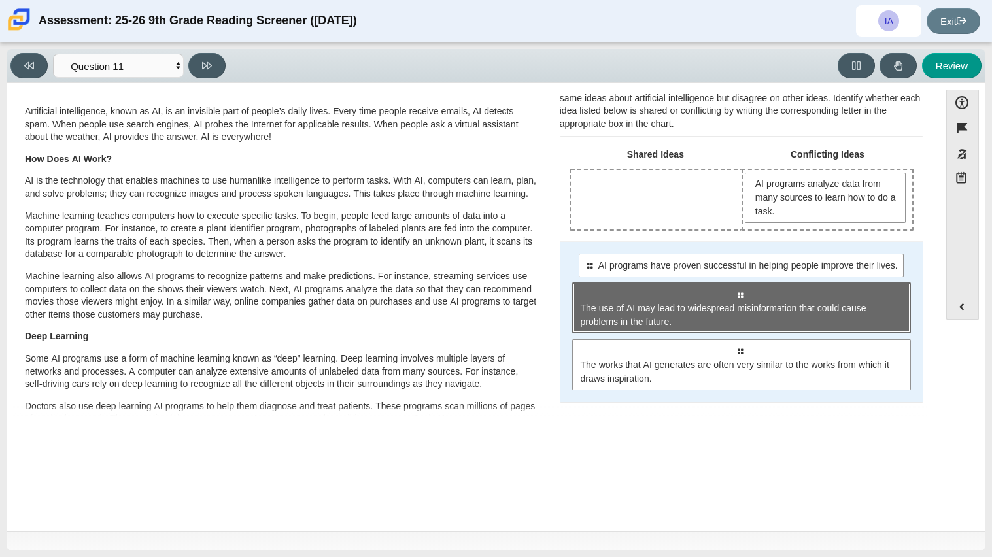
scroll to position [31, 0]
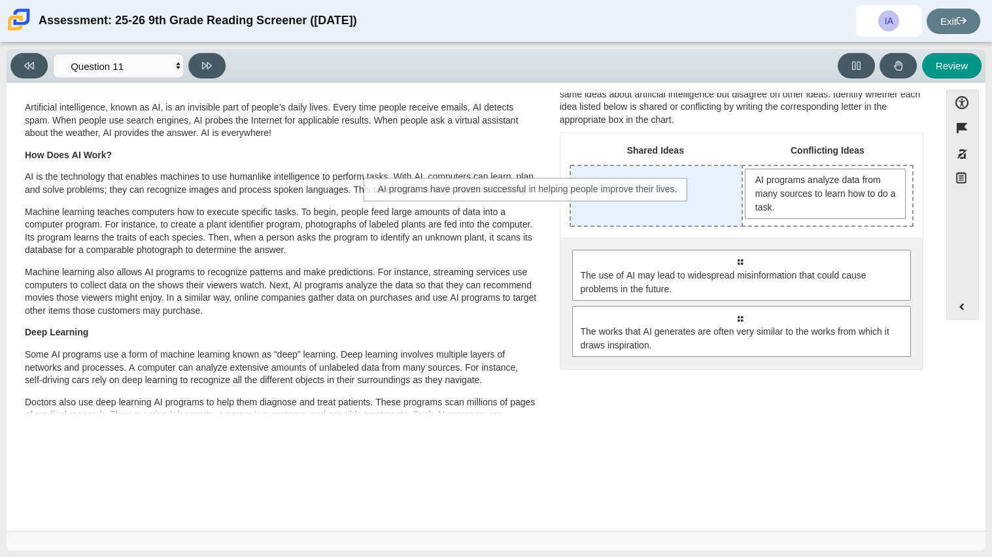
drag, startPoint x: 886, startPoint y: 271, endPoint x: 676, endPoint y: 200, distance: 221.6
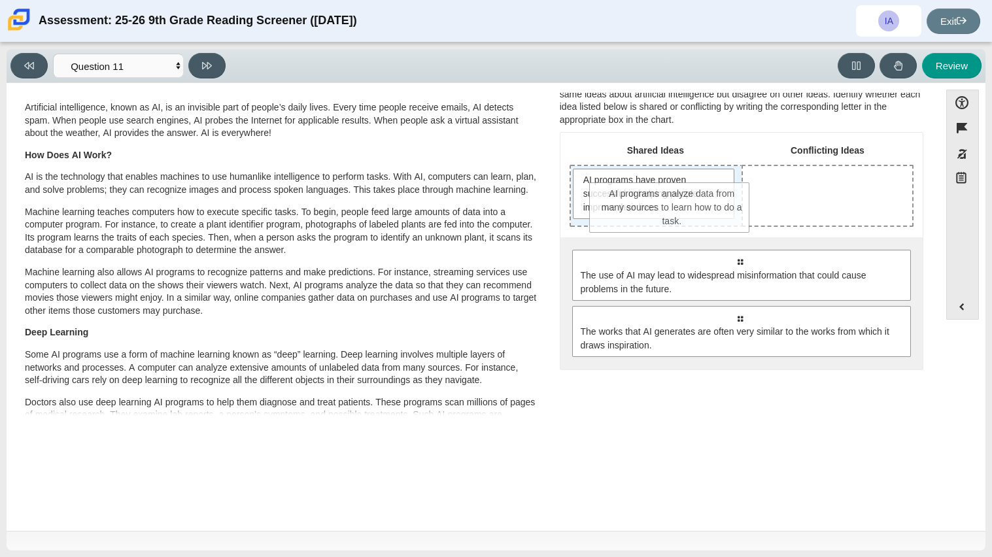
drag, startPoint x: 853, startPoint y: 211, endPoint x: 702, endPoint y: 225, distance: 151.8
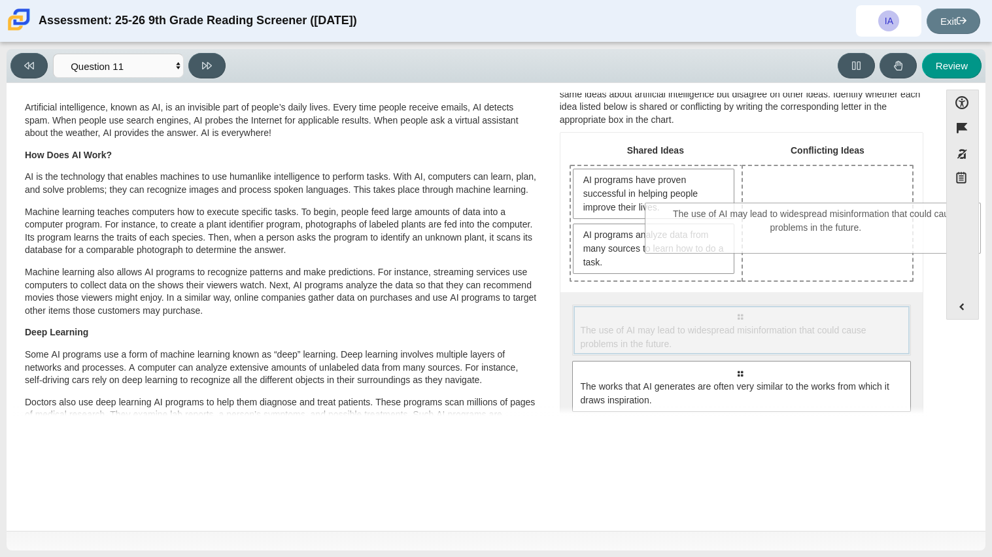
drag, startPoint x: 845, startPoint y: 338, endPoint x: 922, endPoint y: 237, distance: 126.5
click at [922, 237] on div "Question The authors of “This Is AI” and “Should We Be Concerned about AI?” sha…" at bounding box center [741, 252] width 383 height 361
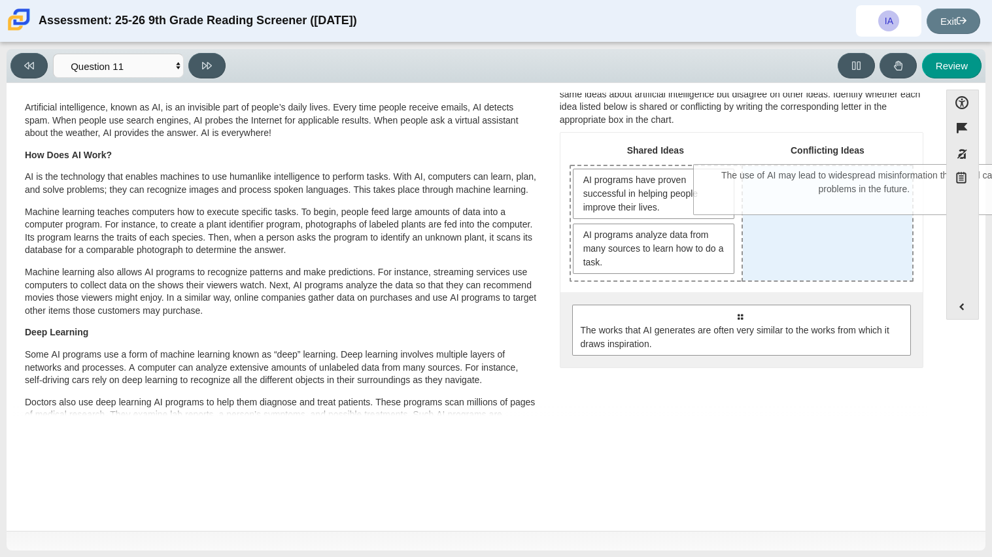
drag, startPoint x: 776, startPoint y: 340, endPoint x: 898, endPoint y: 201, distance: 184.9
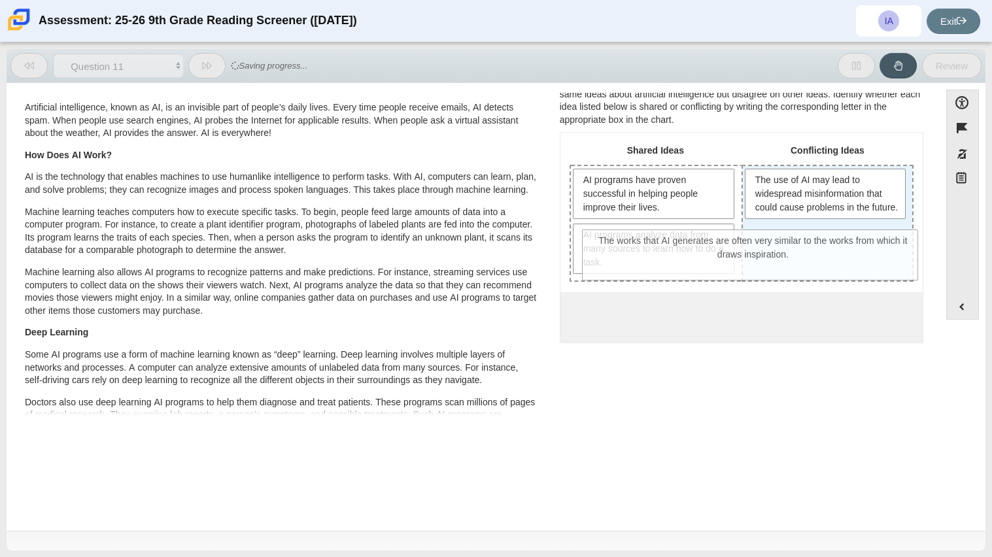
drag, startPoint x: 877, startPoint y: 334, endPoint x: 890, endPoint y: 259, distance: 75.7
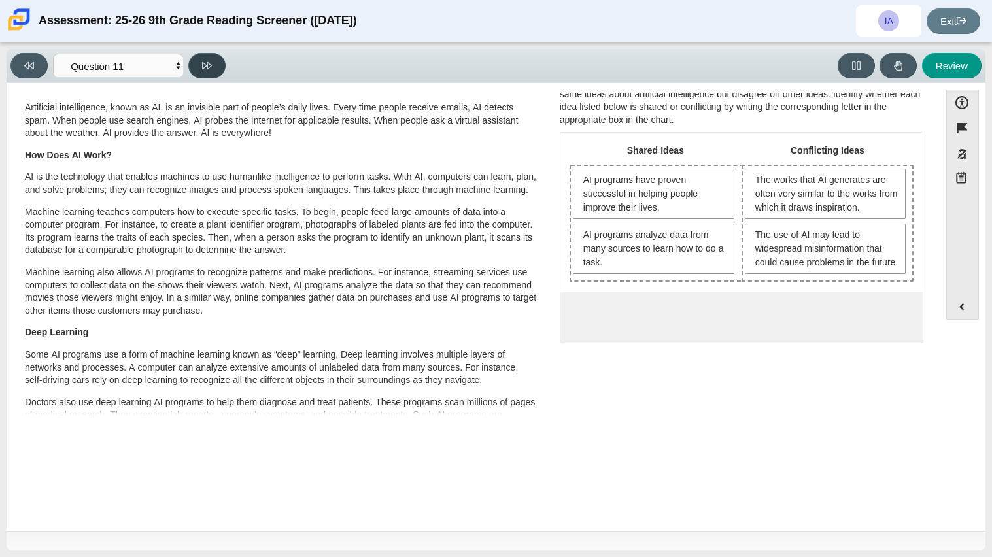
click at [199, 64] on button at bounding box center [206, 66] width 37 height 26
select select "c3effed4-44ce-4a19-bd96-1787f34e9b4c"
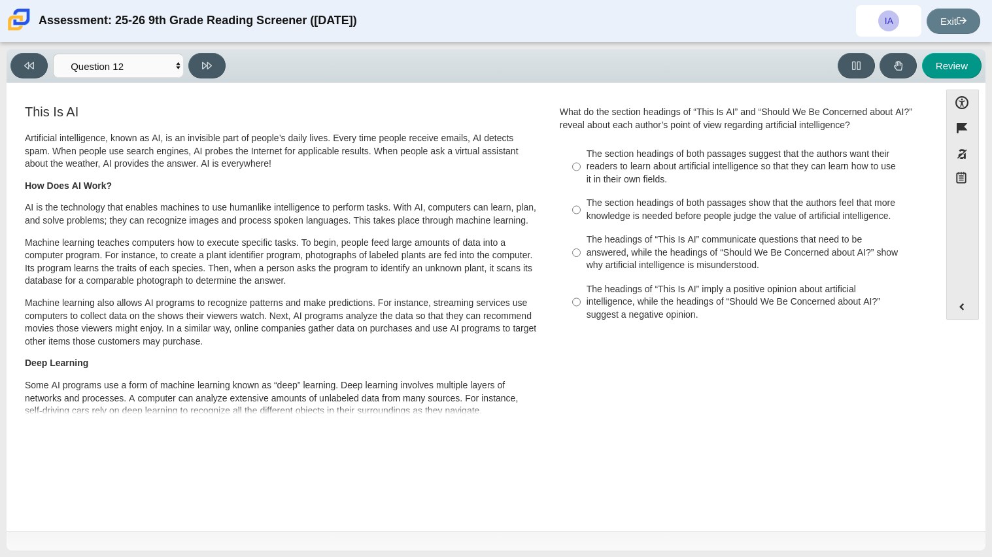
click at [820, 307] on div "The headings of “This Is AI” imply a positive opinion about artificial intellig…" at bounding box center [752, 302] width 330 height 39
click at [581, 307] on input "The headings of “This Is AI” imply a positive opinion about artificial intellig…" at bounding box center [576, 302] width 9 height 50
radio input "true"
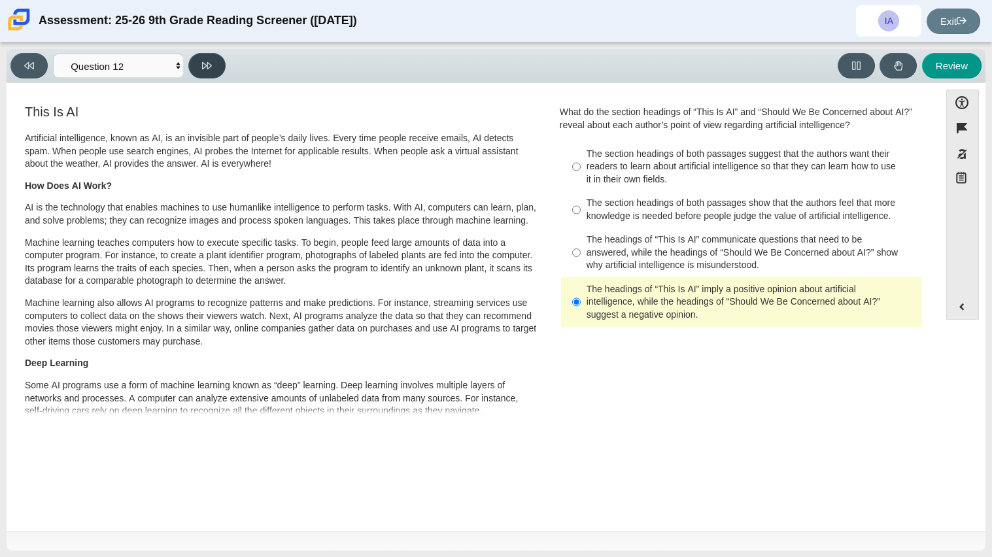
click at [211, 61] on icon at bounding box center [207, 66] width 10 height 10
select select "review"
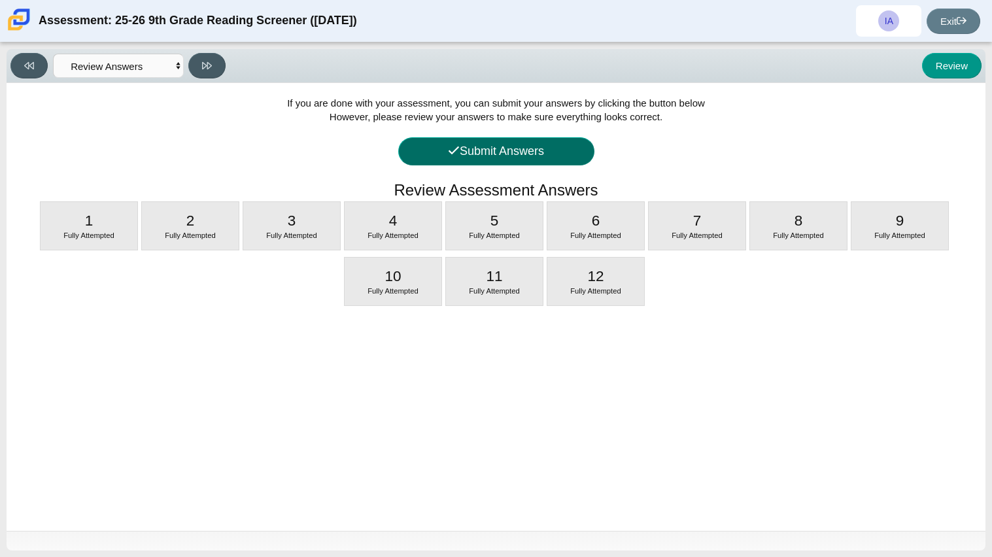
click at [535, 163] on button "Submit Answers" at bounding box center [496, 151] width 196 height 28
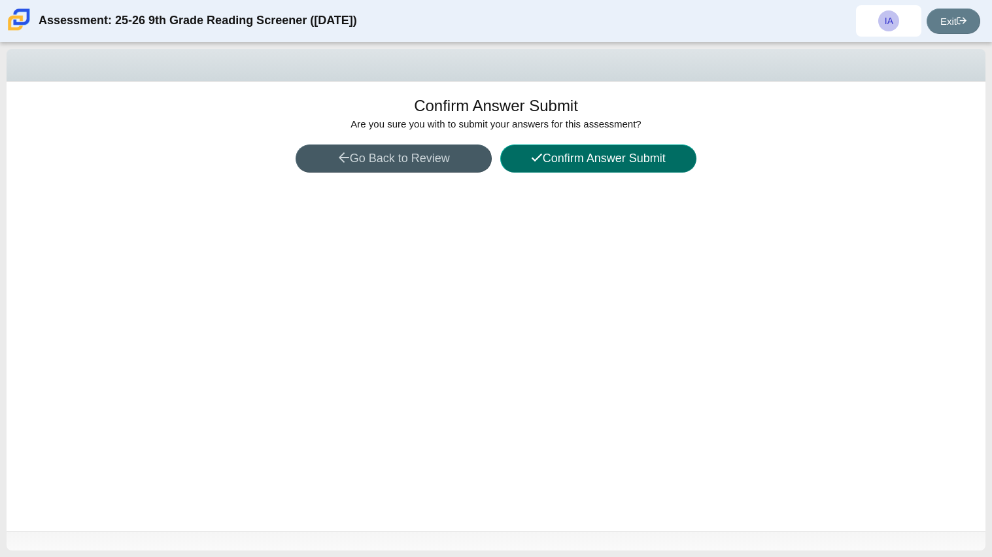
click at [535, 163] on icon at bounding box center [537, 158] width 12 height 12
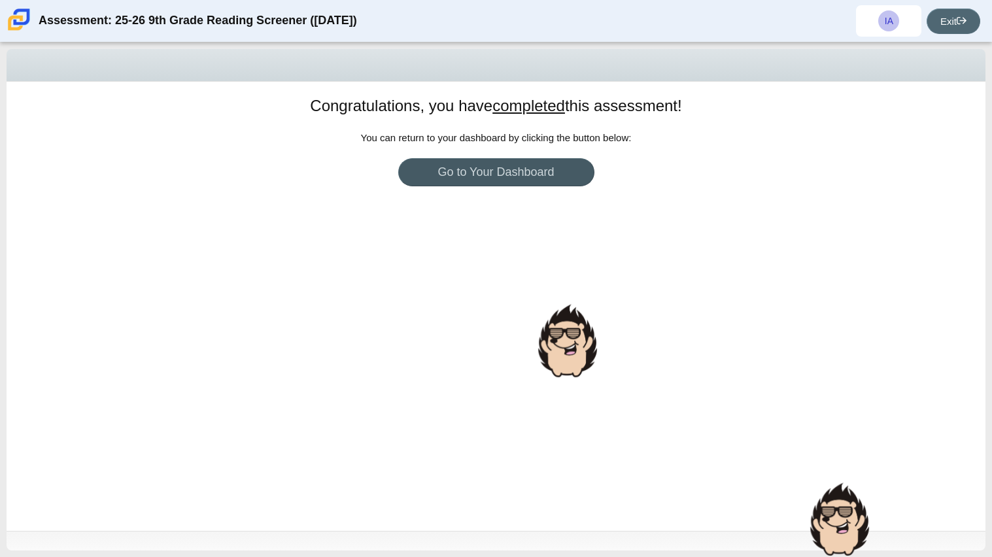
click at [946, 19] on link "Exit" at bounding box center [954, 22] width 54 height 26
